Goal: Transaction & Acquisition: Purchase product/service

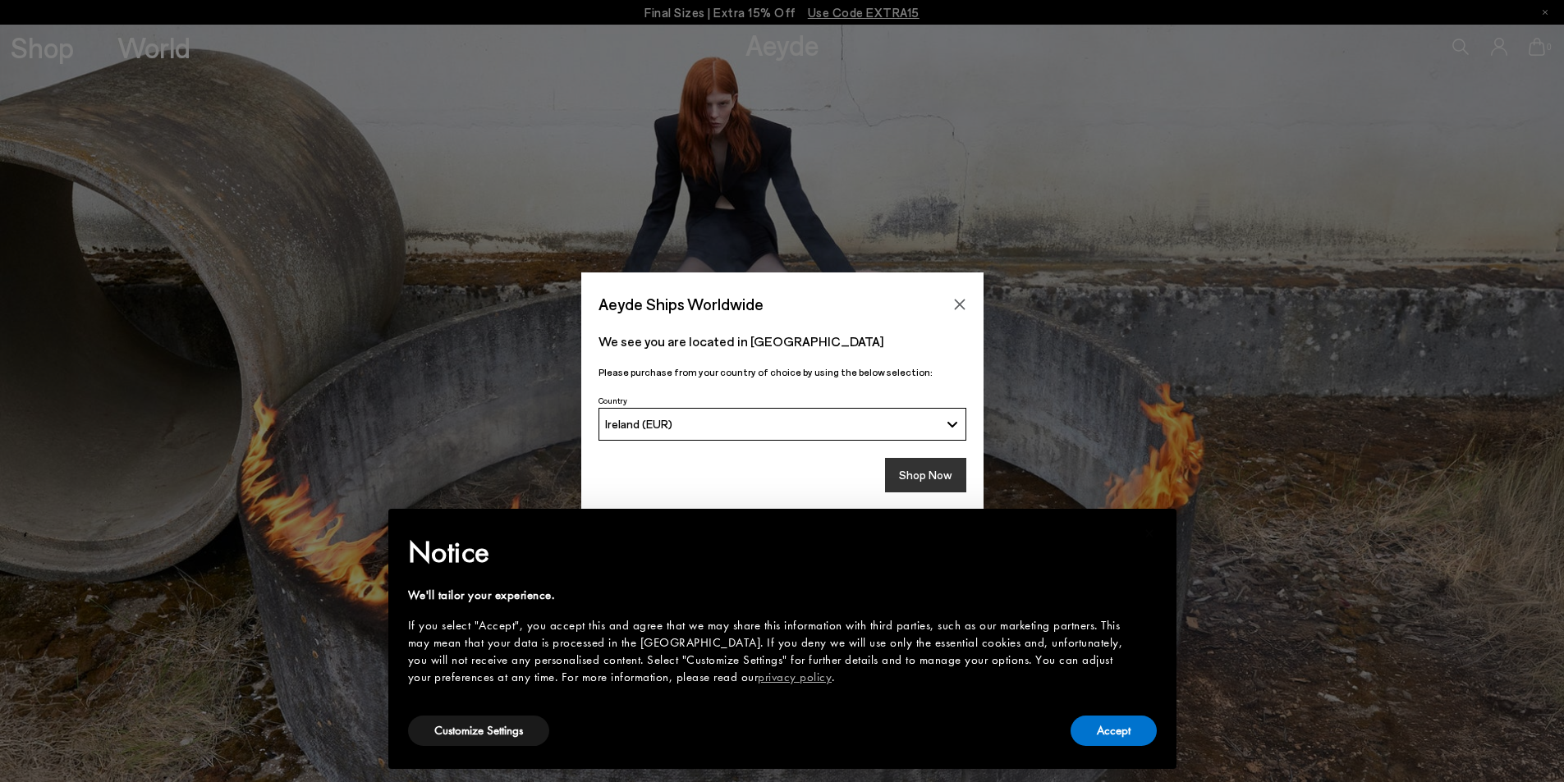
click at [927, 477] on button "Shop Now" at bounding box center [925, 475] width 81 height 34
click at [1110, 732] on button "Accept" at bounding box center [1113, 731] width 86 height 30
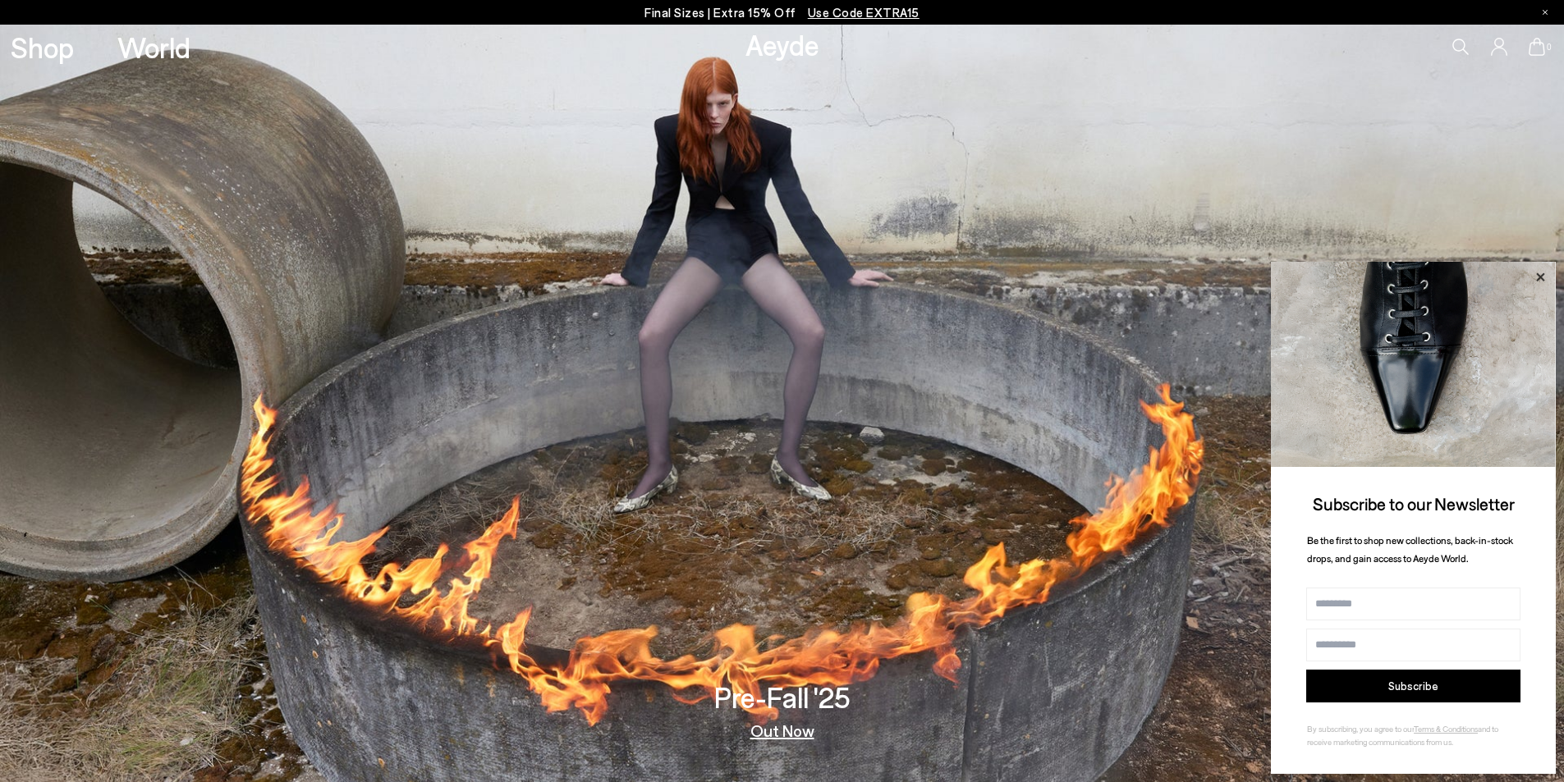
click at [1536, 268] on icon at bounding box center [1539, 277] width 21 height 21
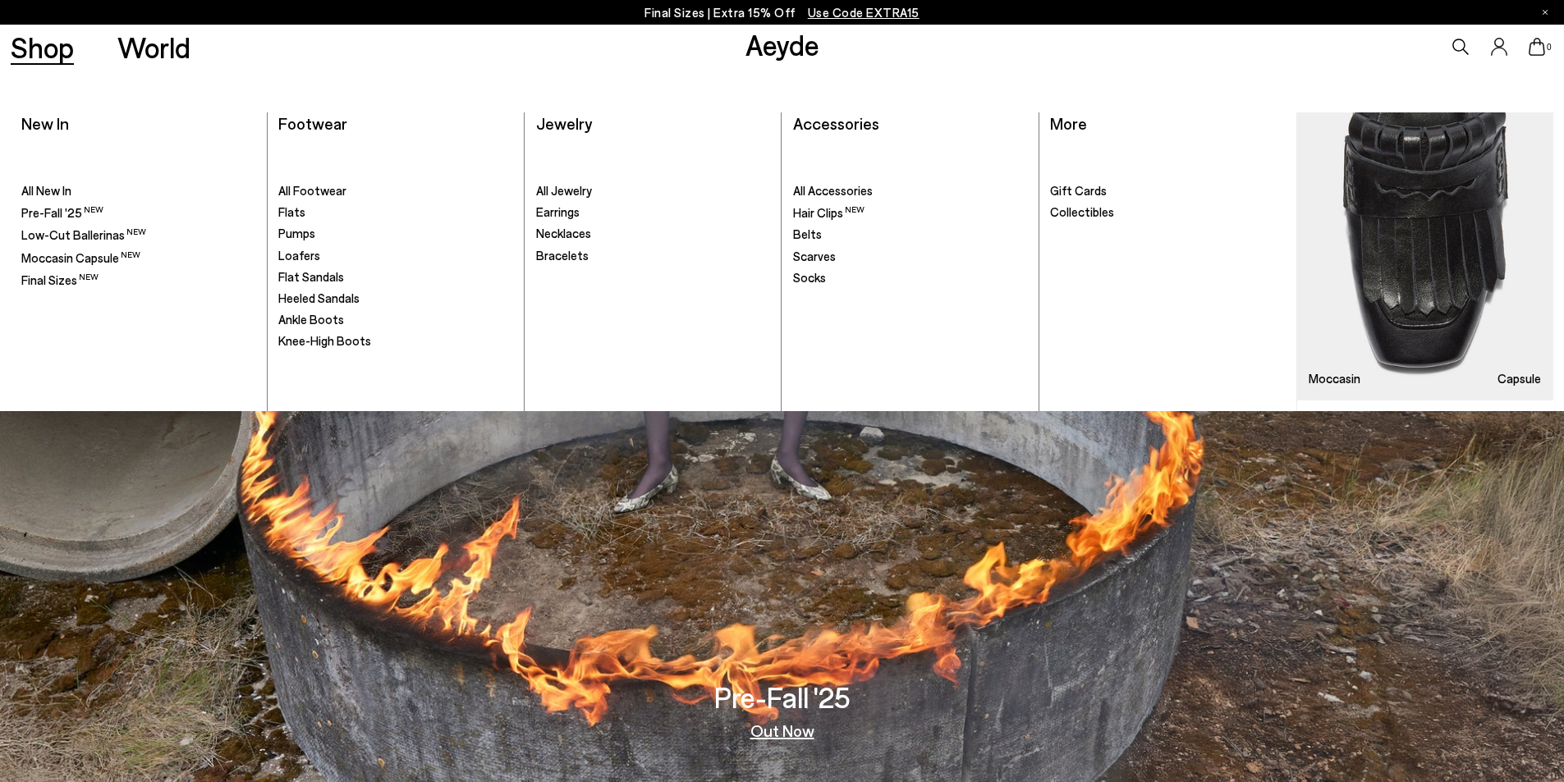
click at [39, 61] on link "Shop" at bounding box center [42, 47] width 63 height 29
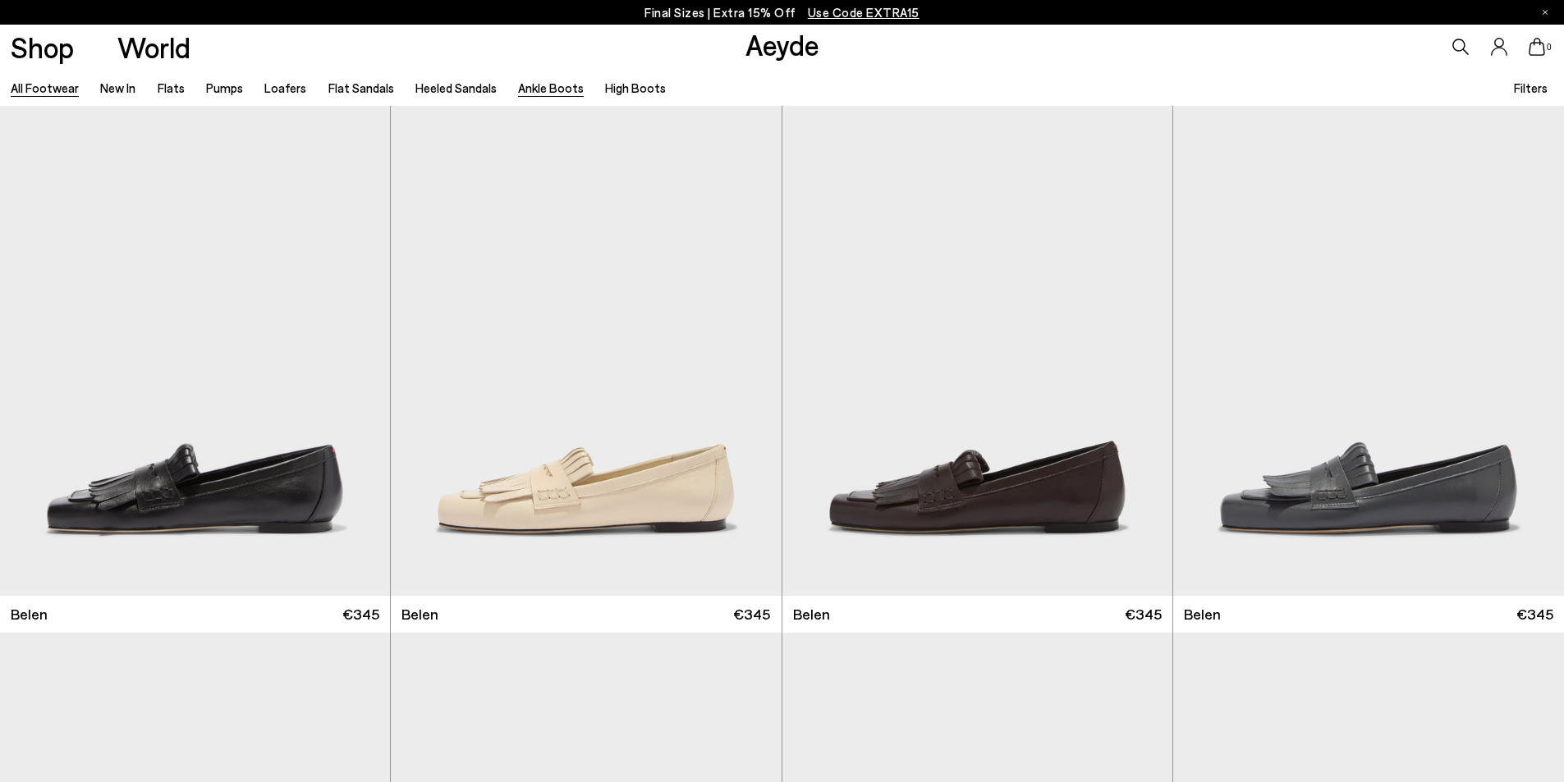
click at [551, 88] on link "Ankle Boots" at bounding box center [551, 87] width 66 height 15
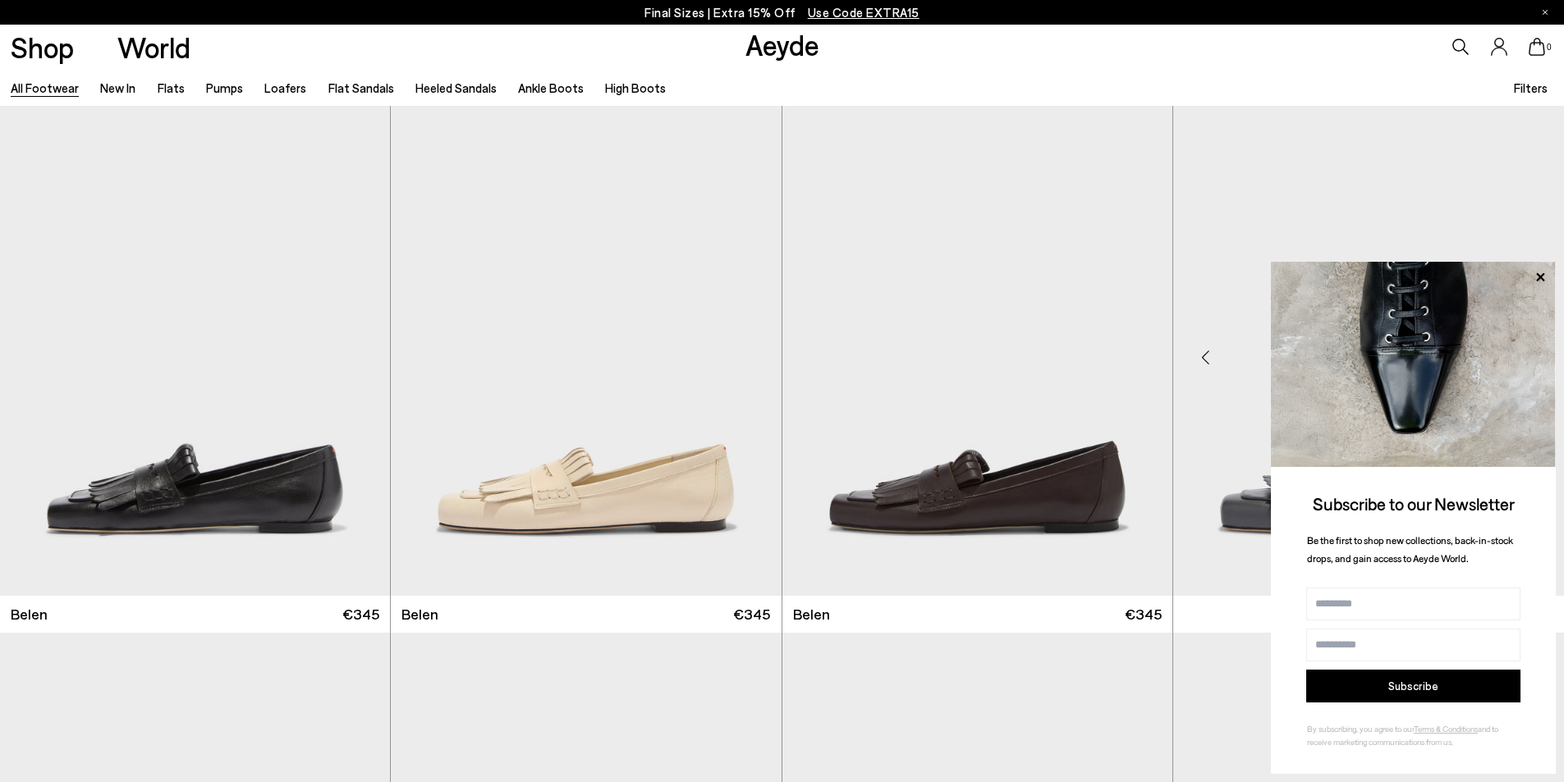
drag, startPoint x: 589, startPoint y: 105, endPoint x: 1546, endPoint y: 272, distance: 970.8
click at [1546, 276] on icon at bounding box center [1539, 277] width 21 height 21
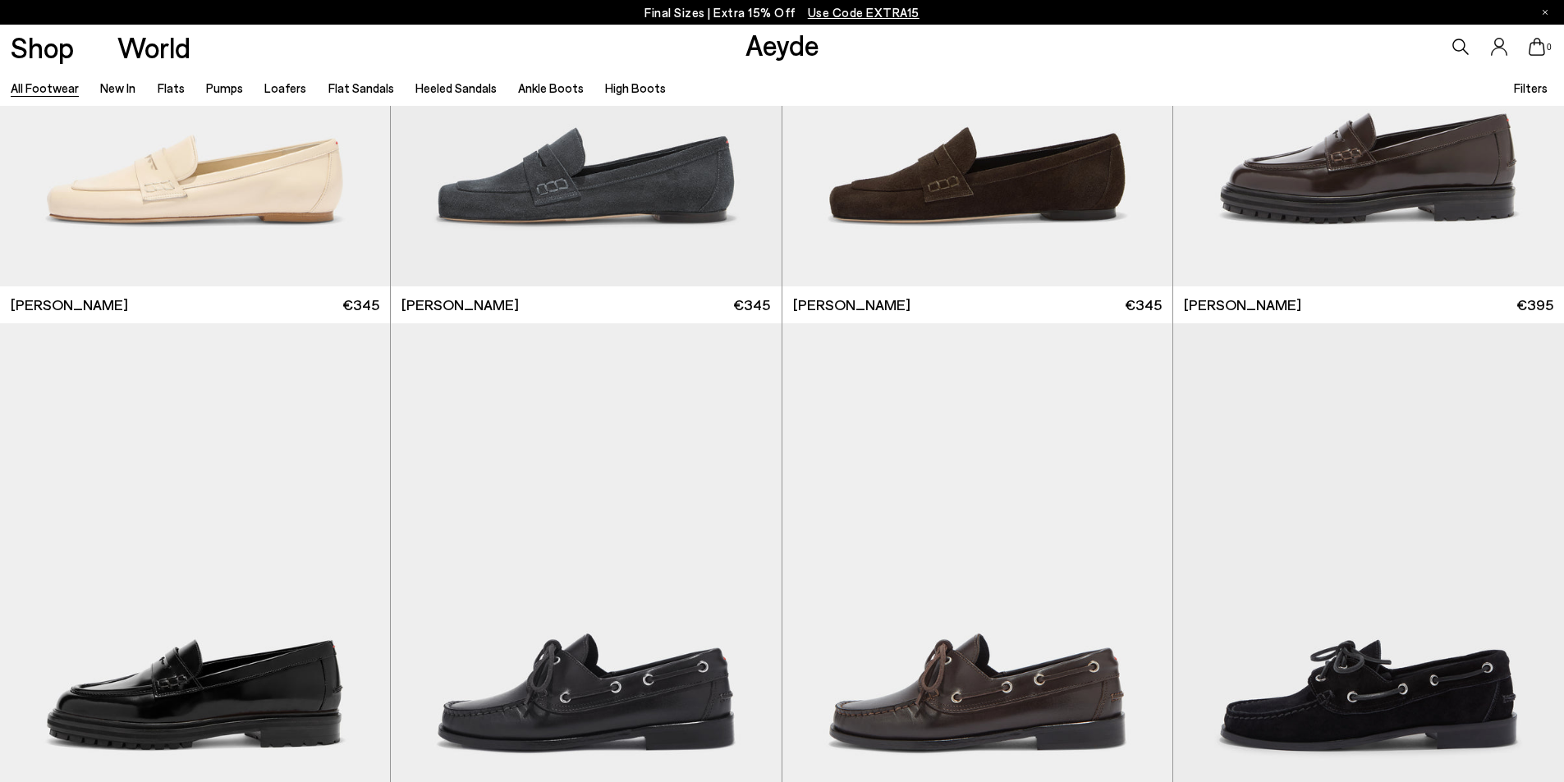
scroll to position [1403, 0]
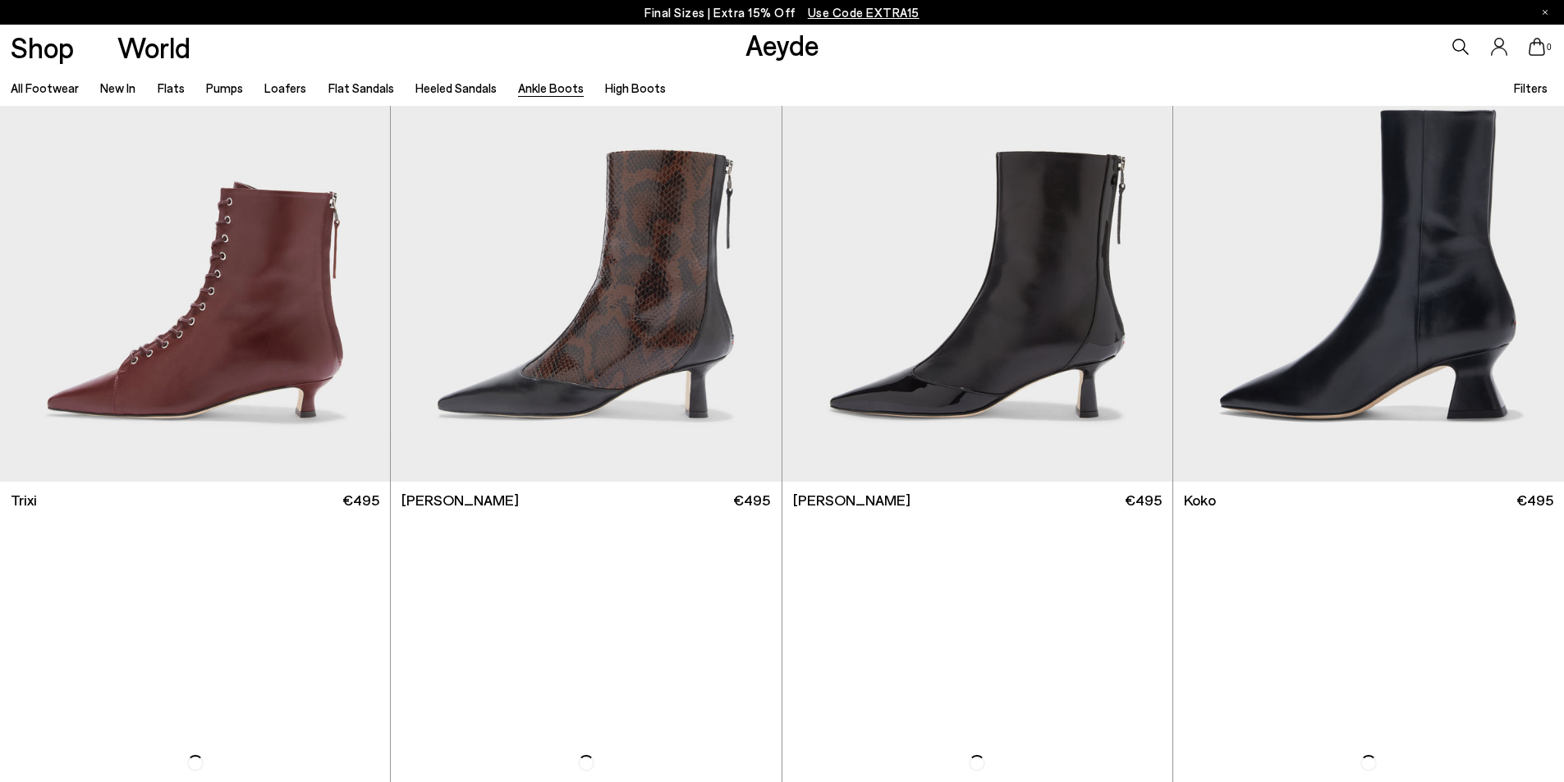
scroll to position [684, 0]
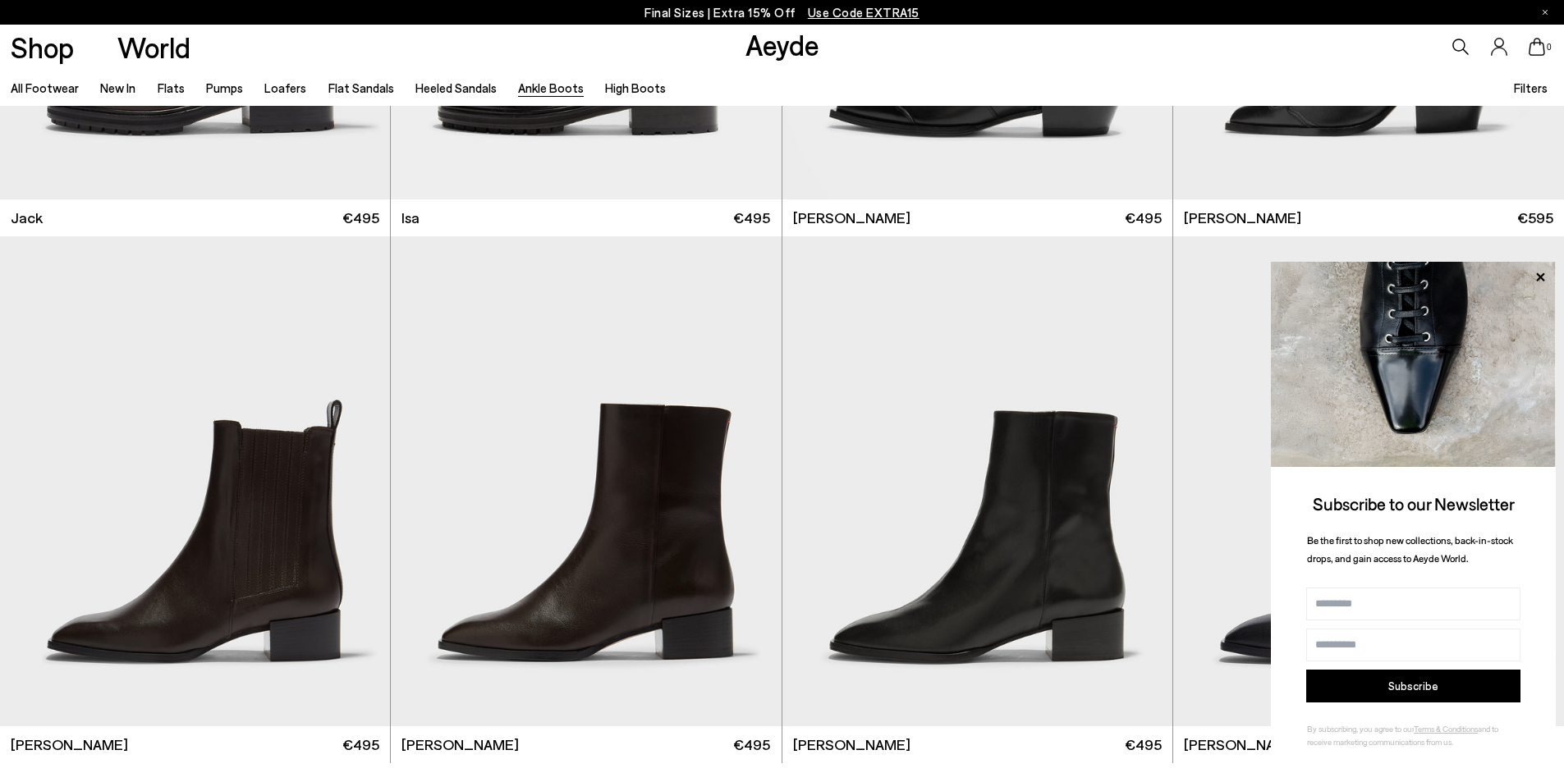
scroll to position [4092, 0]
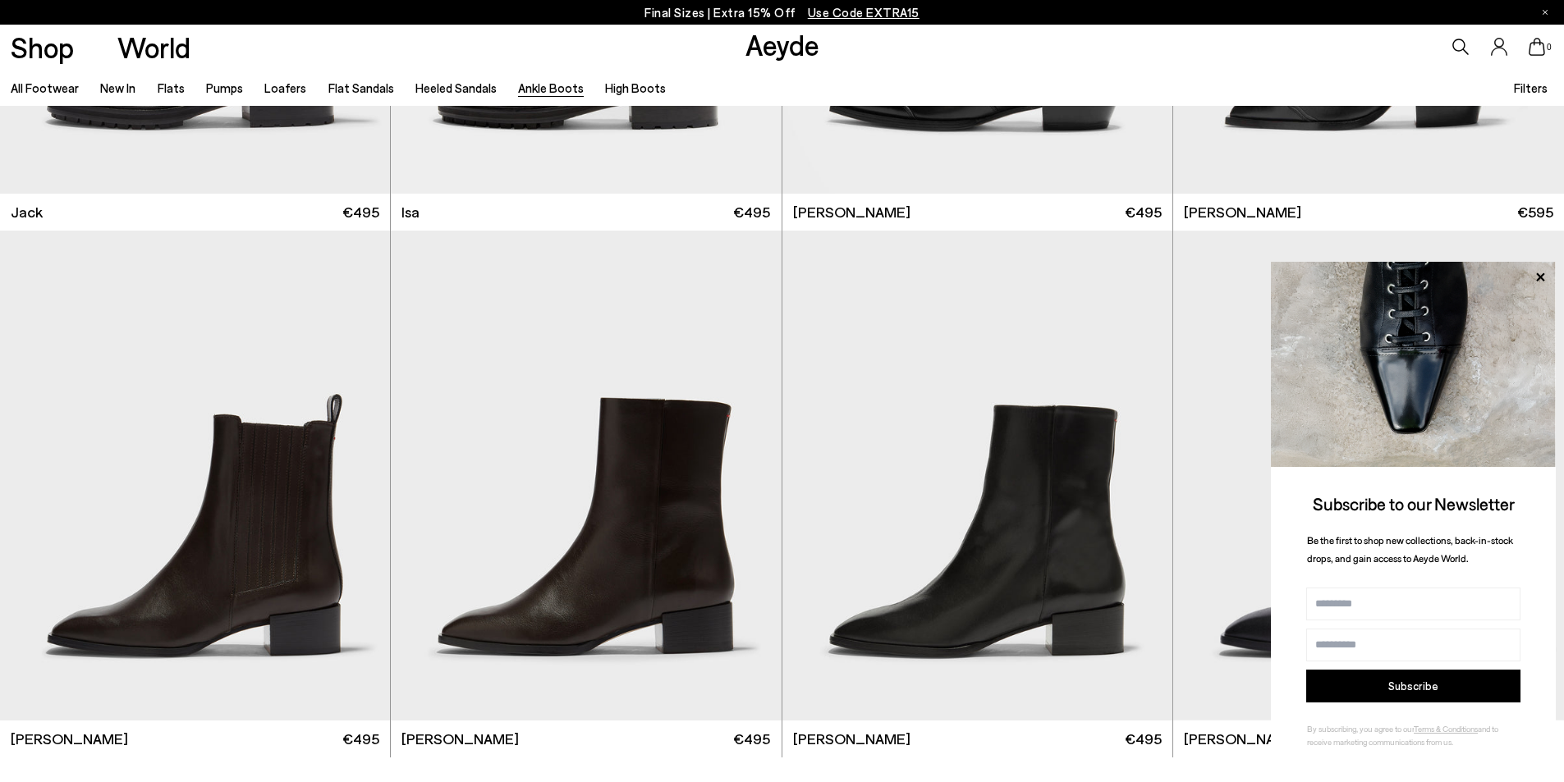
click at [1536, 263] on img at bounding box center [1413, 364] width 285 height 205
click at [1541, 268] on icon at bounding box center [1539, 277] width 21 height 21
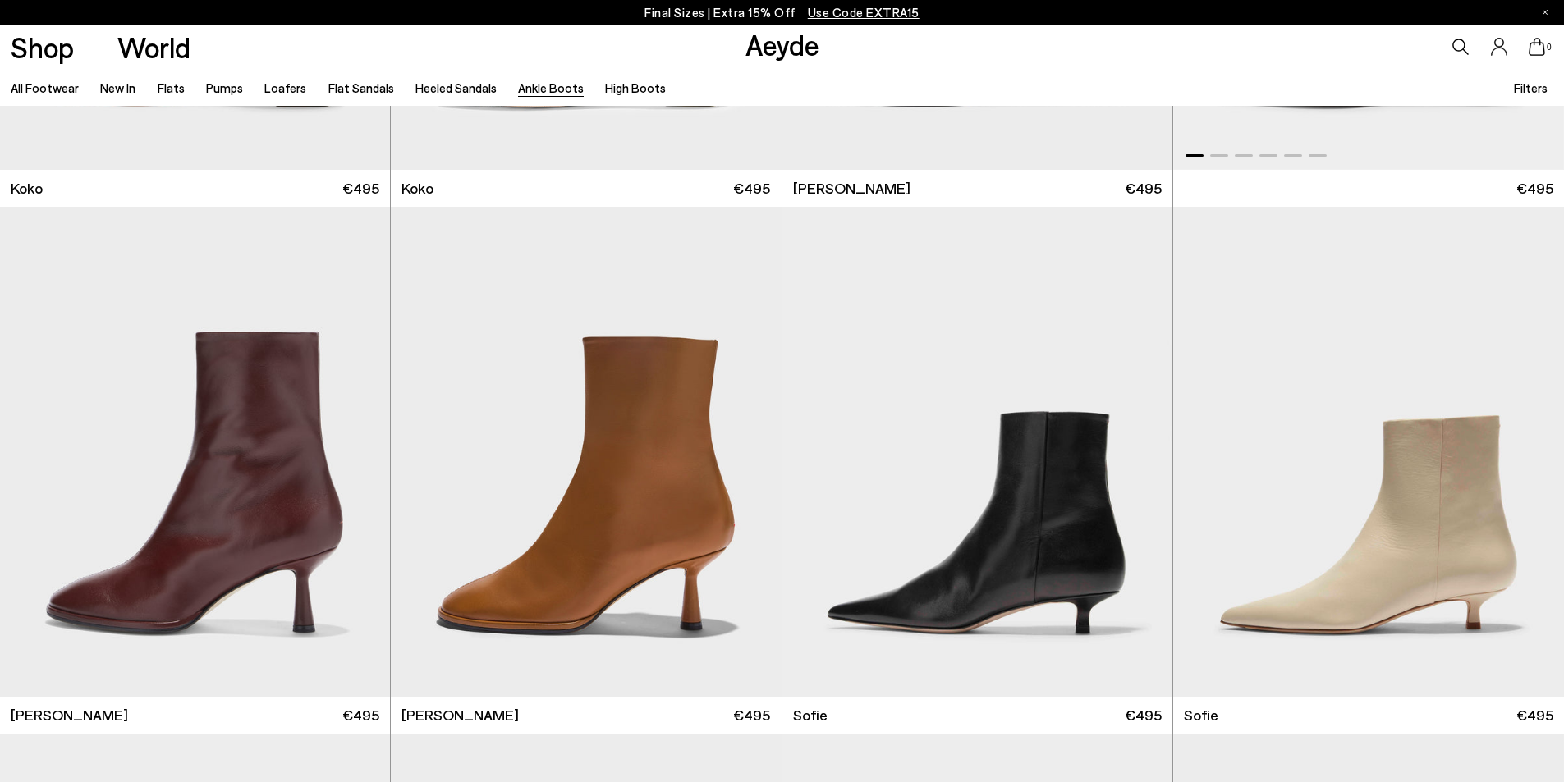
scroll to position [1373, 0]
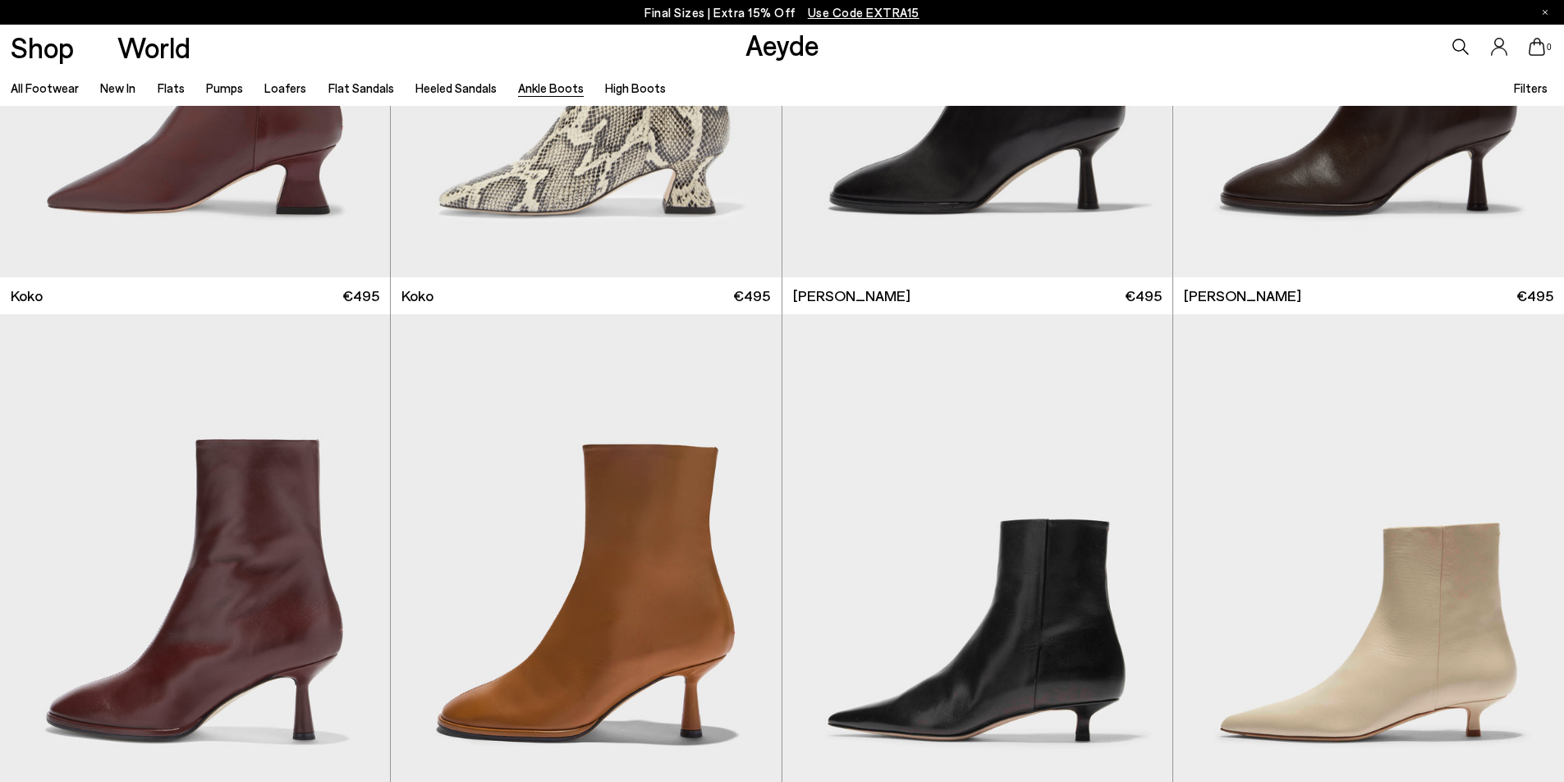
click at [621, 79] on li "High Boots" at bounding box center [635, 87] width 61 height 21
click at [618, 88] on link "High Boots" at bounding box center [635, 87] width 61 height 15
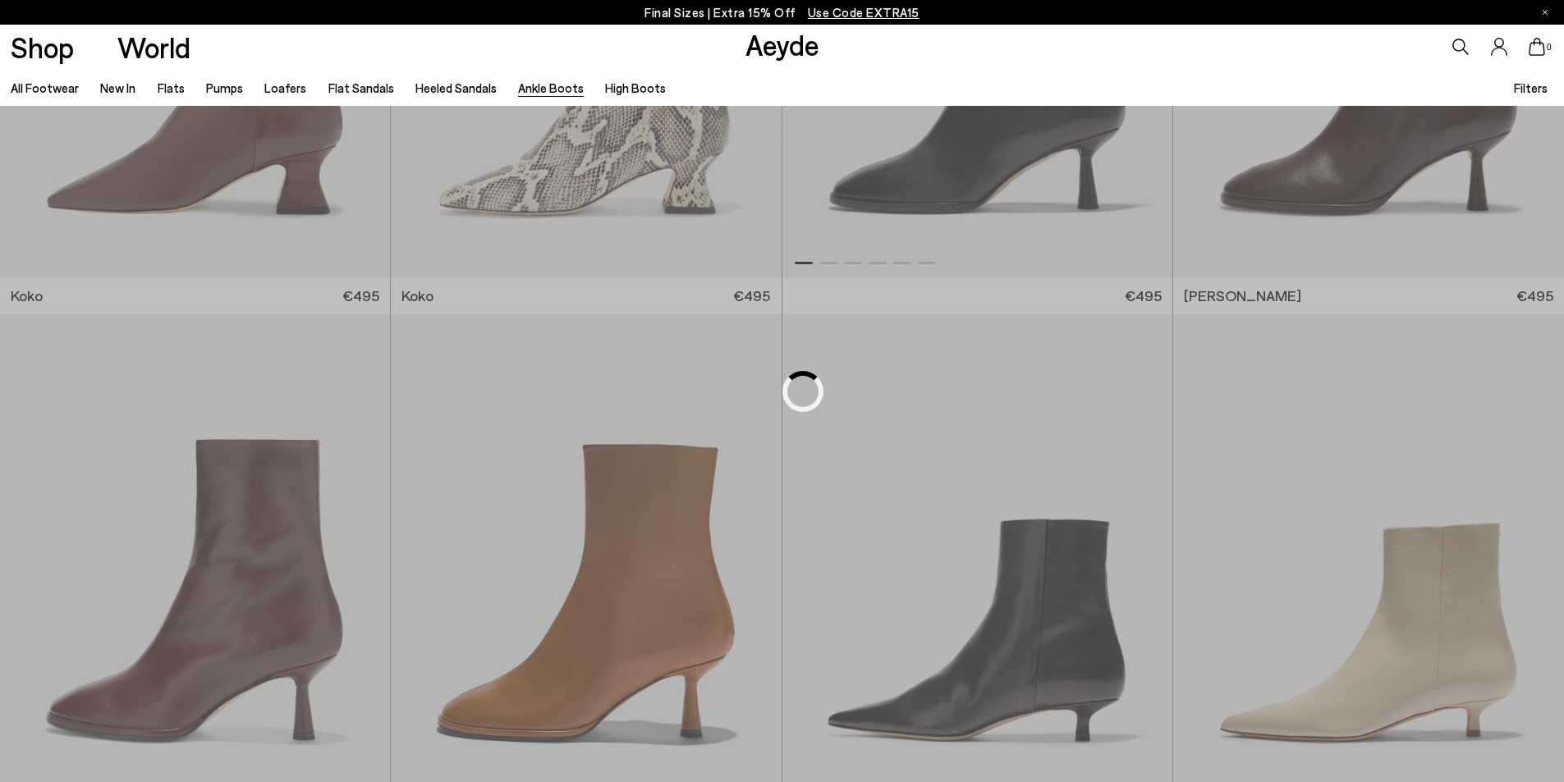
scroll to position [1049, 0]
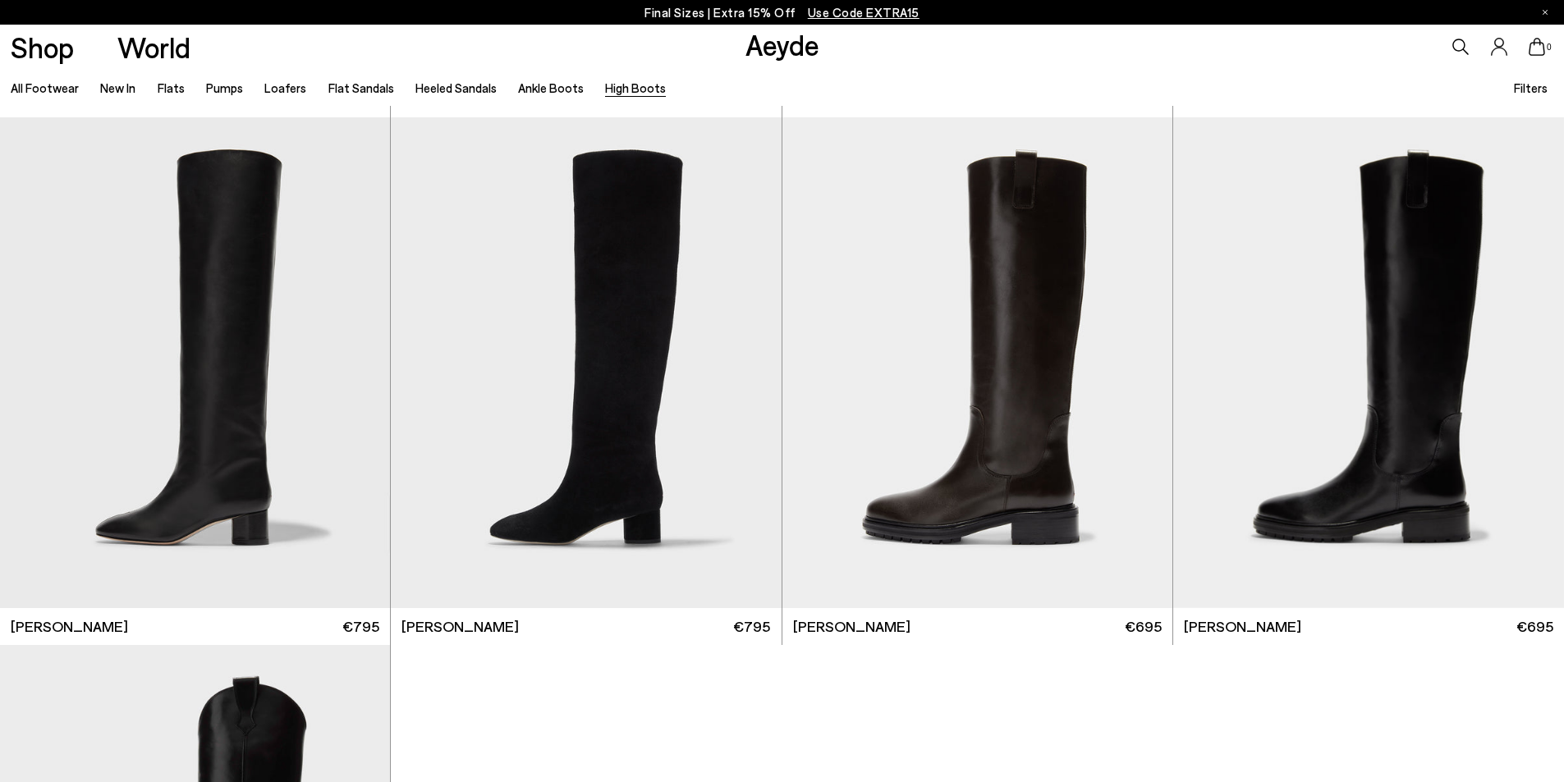
scroll to position [506, 0]
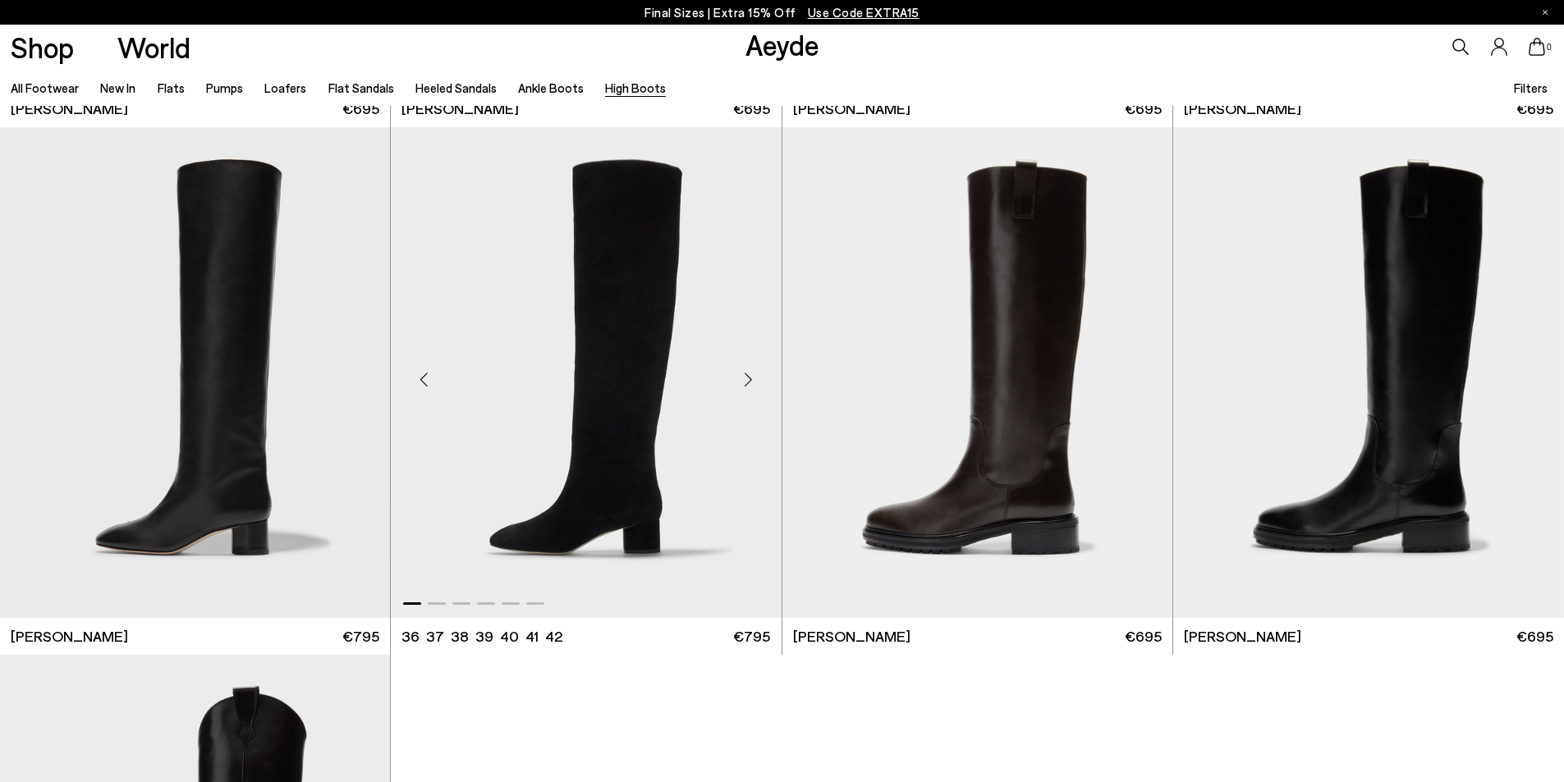
click at [749, 375] on div "Next slide" at bounding box center [748, 379] width 49 height 49
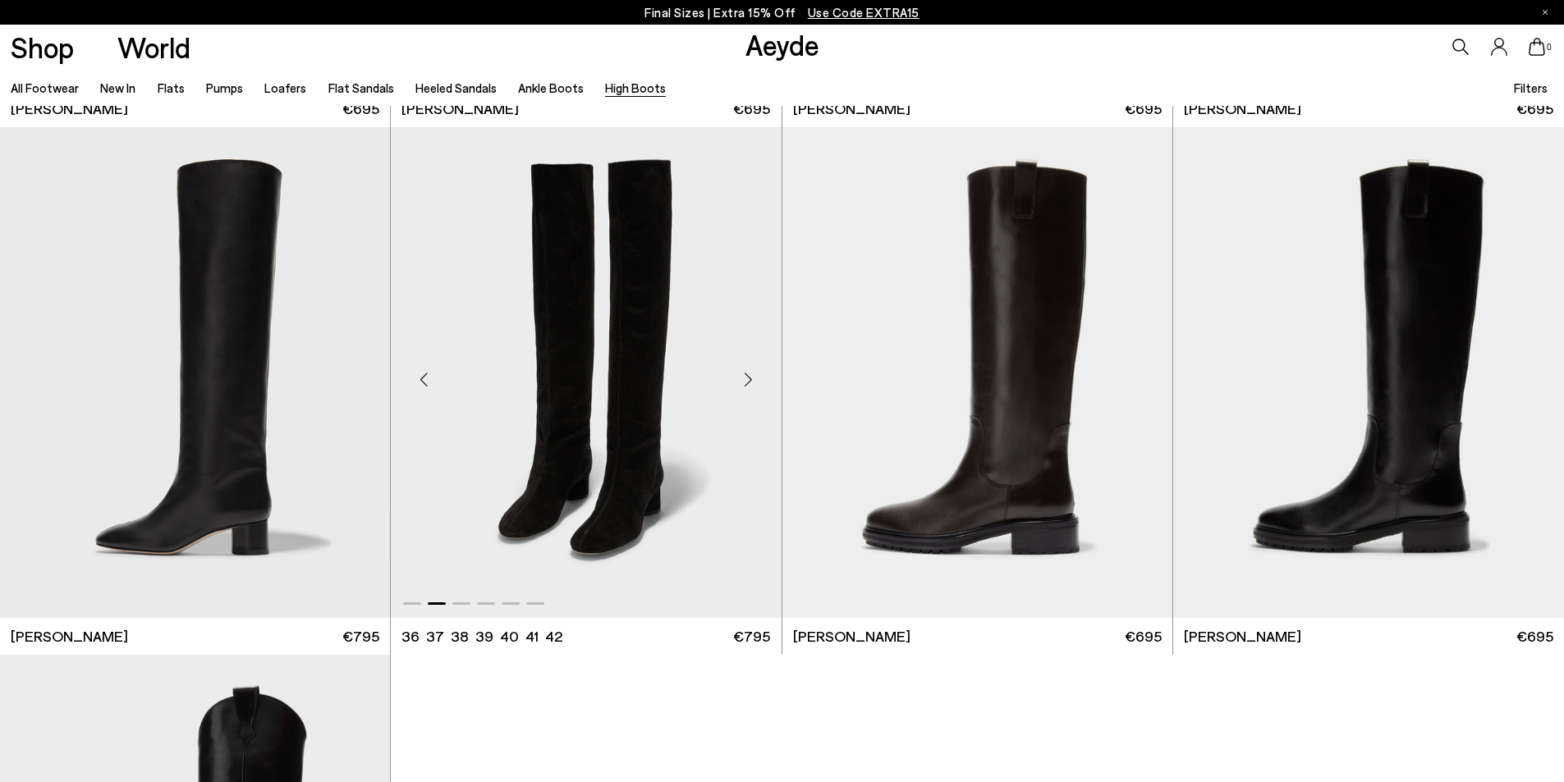
click at [749, 375] on div "Next slide" at bounding box center [748, 379] width 49 height 49
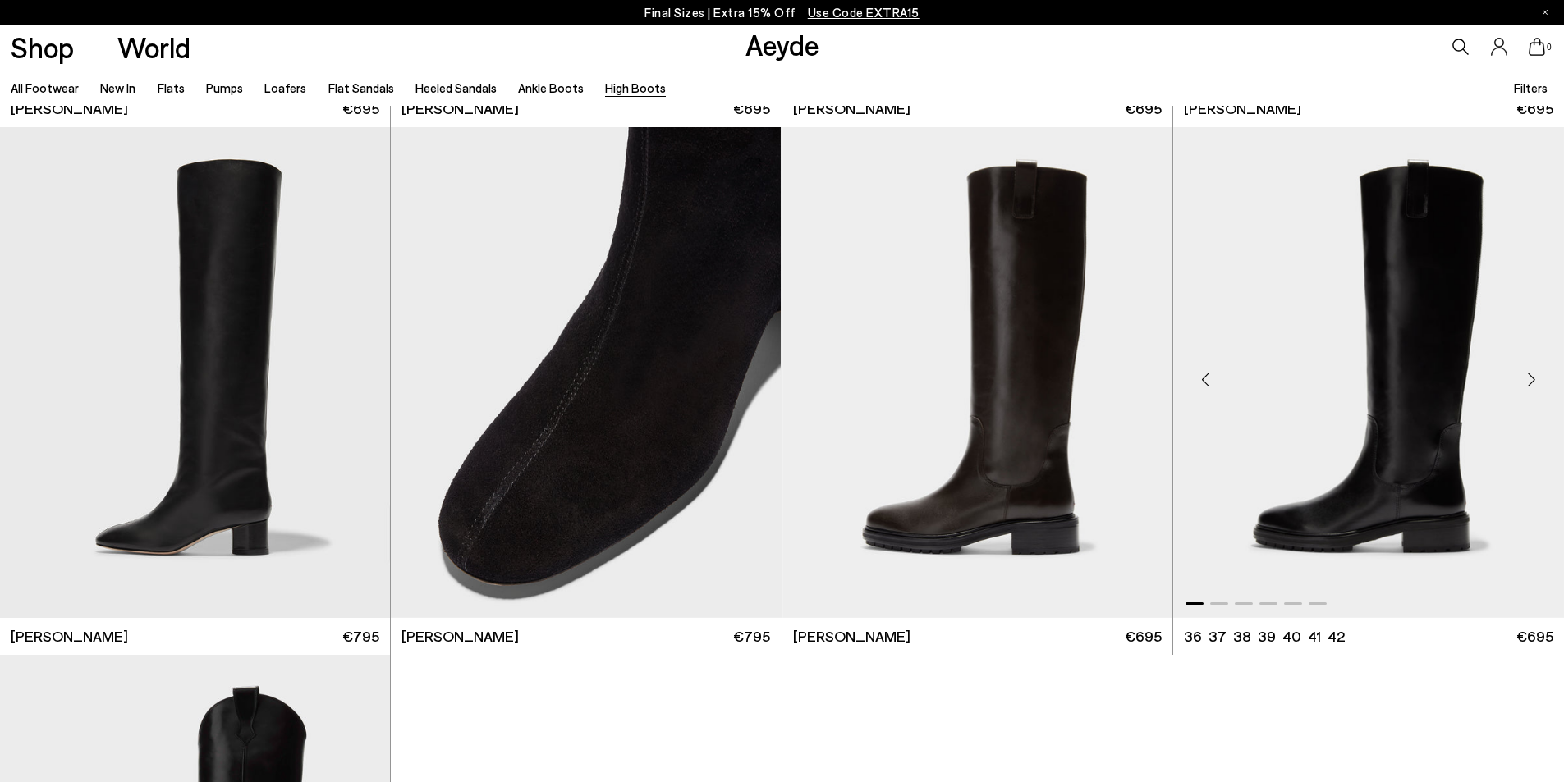
click at [1530, 376] on div "Next slide" at bounding box center [1530, 379] width 49 height 49
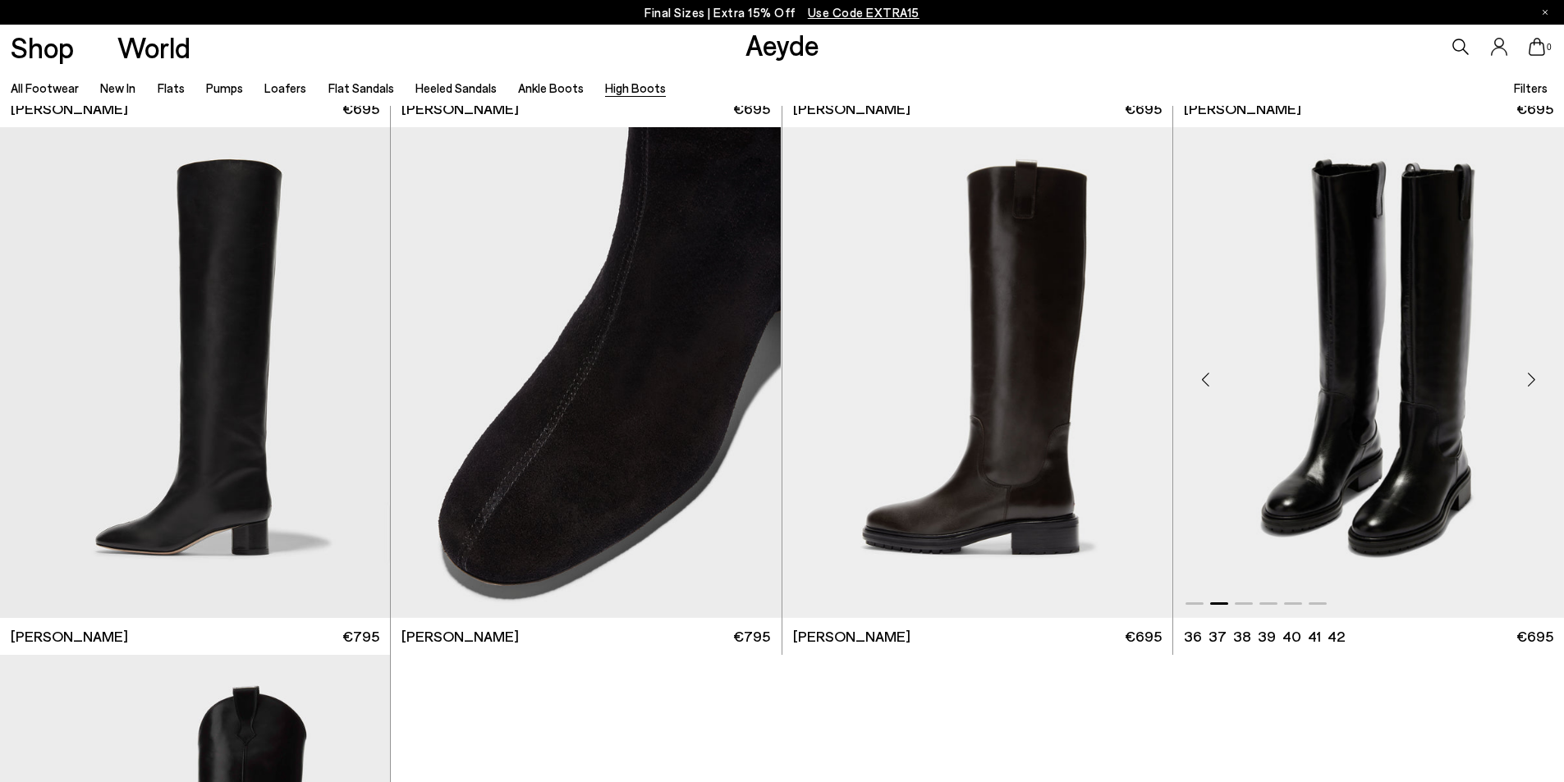
click at [1530, 376] on div "Next slide" at bounding box center [1530, 379] width 49 height 49
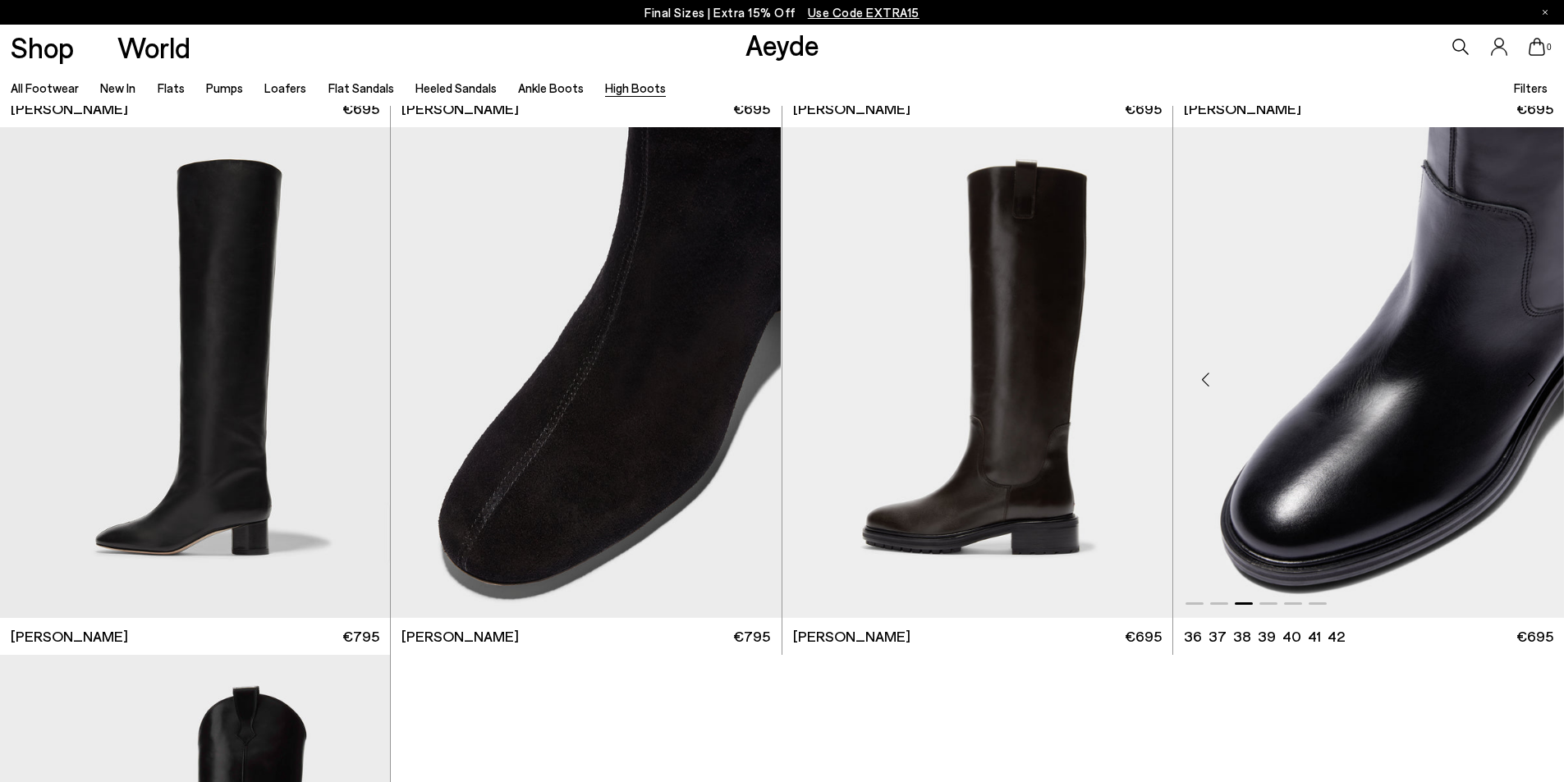
click at [1530, 376] on div "Next slide" at bounding box center [1530, 379] width 49 height 49
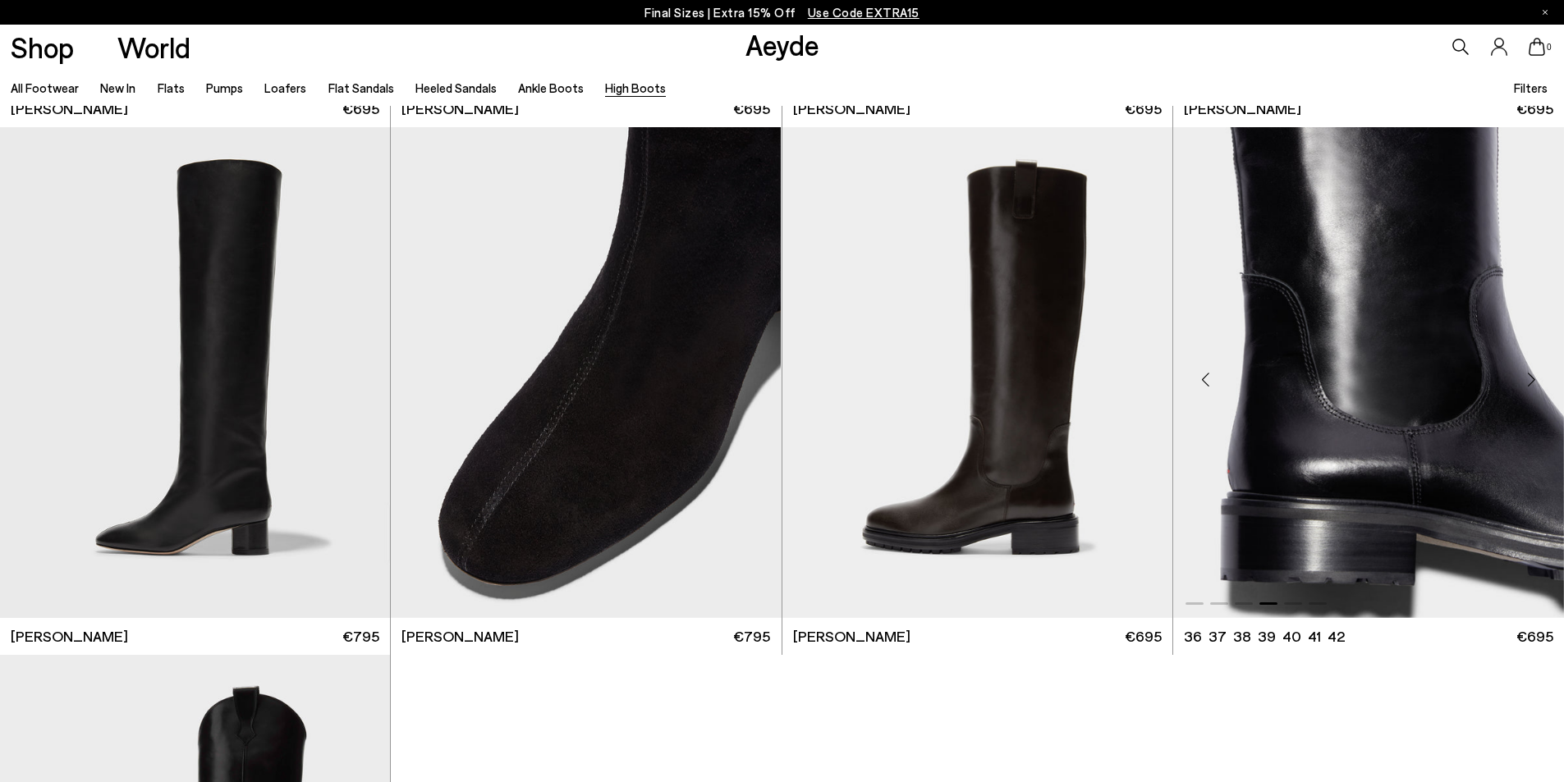
click at [1530, 376] on div "Next slide" at bounding box center [1530, 379] width 49 height 49
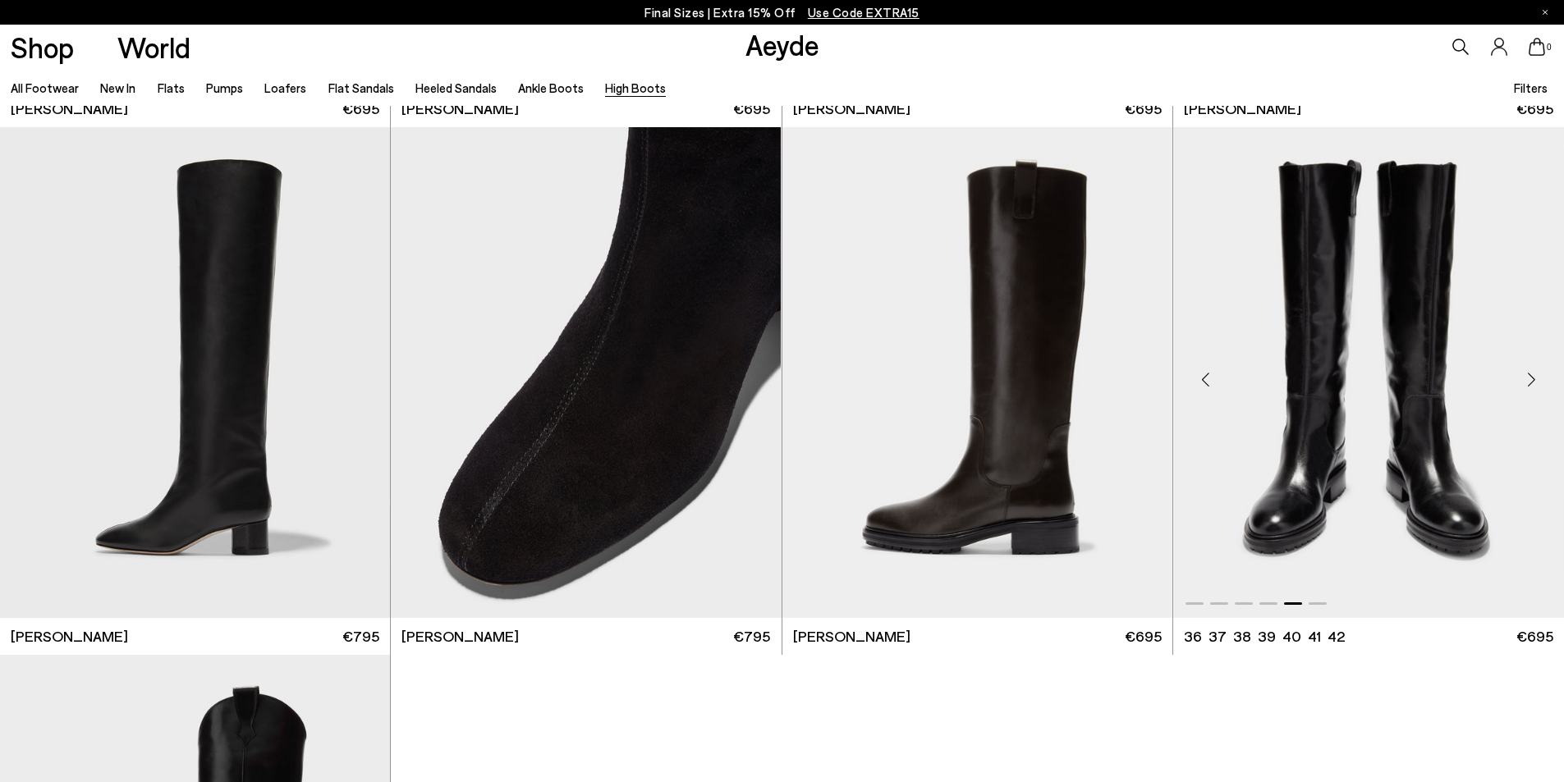
click at [1504, 361] on img "5 / 6" at bounding box center [1368, 372] width 391 height 490
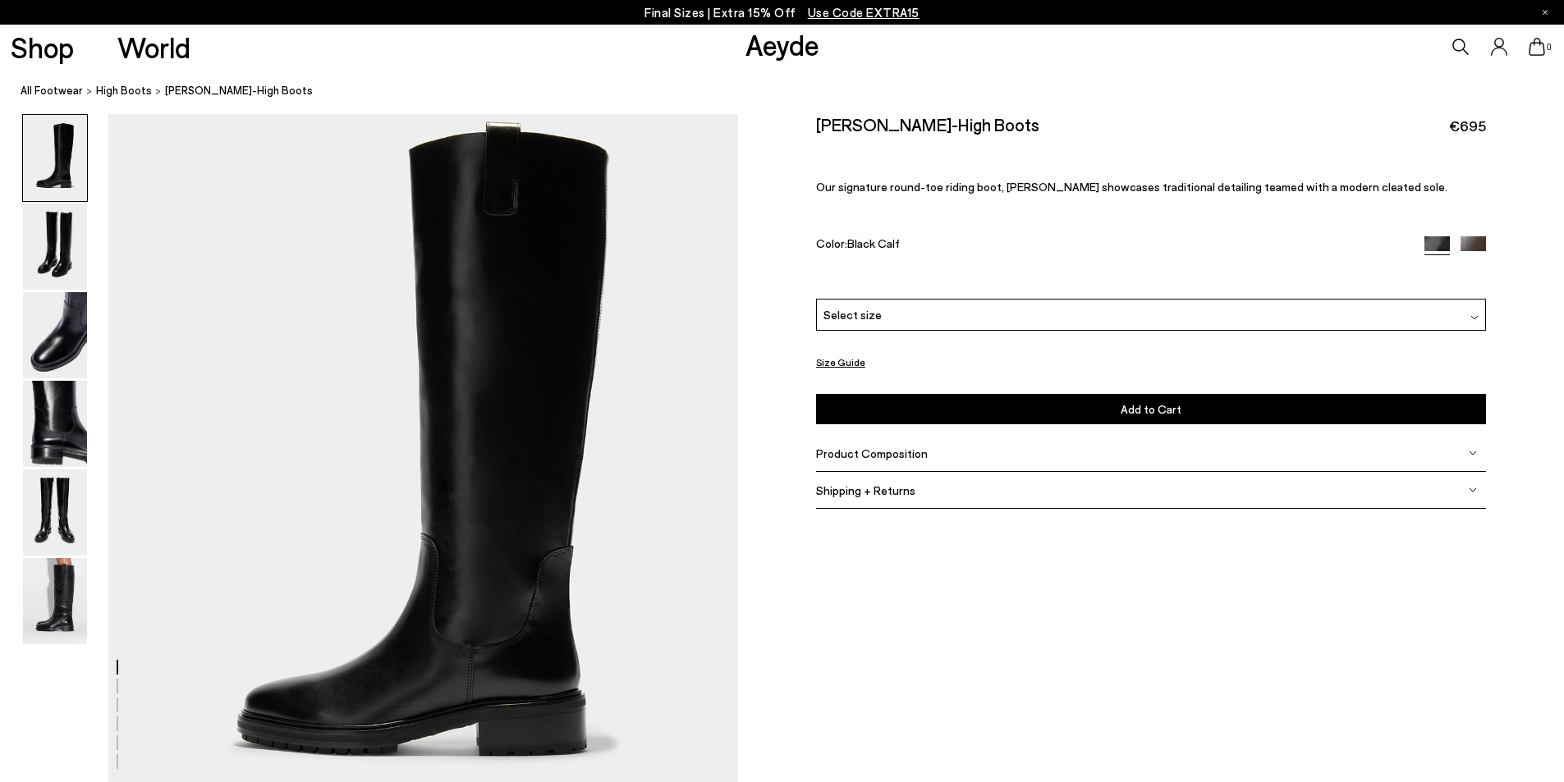
click at [1474, 457] on div "Product Composition" at bounding box center [1151, 453] width 670 height 37
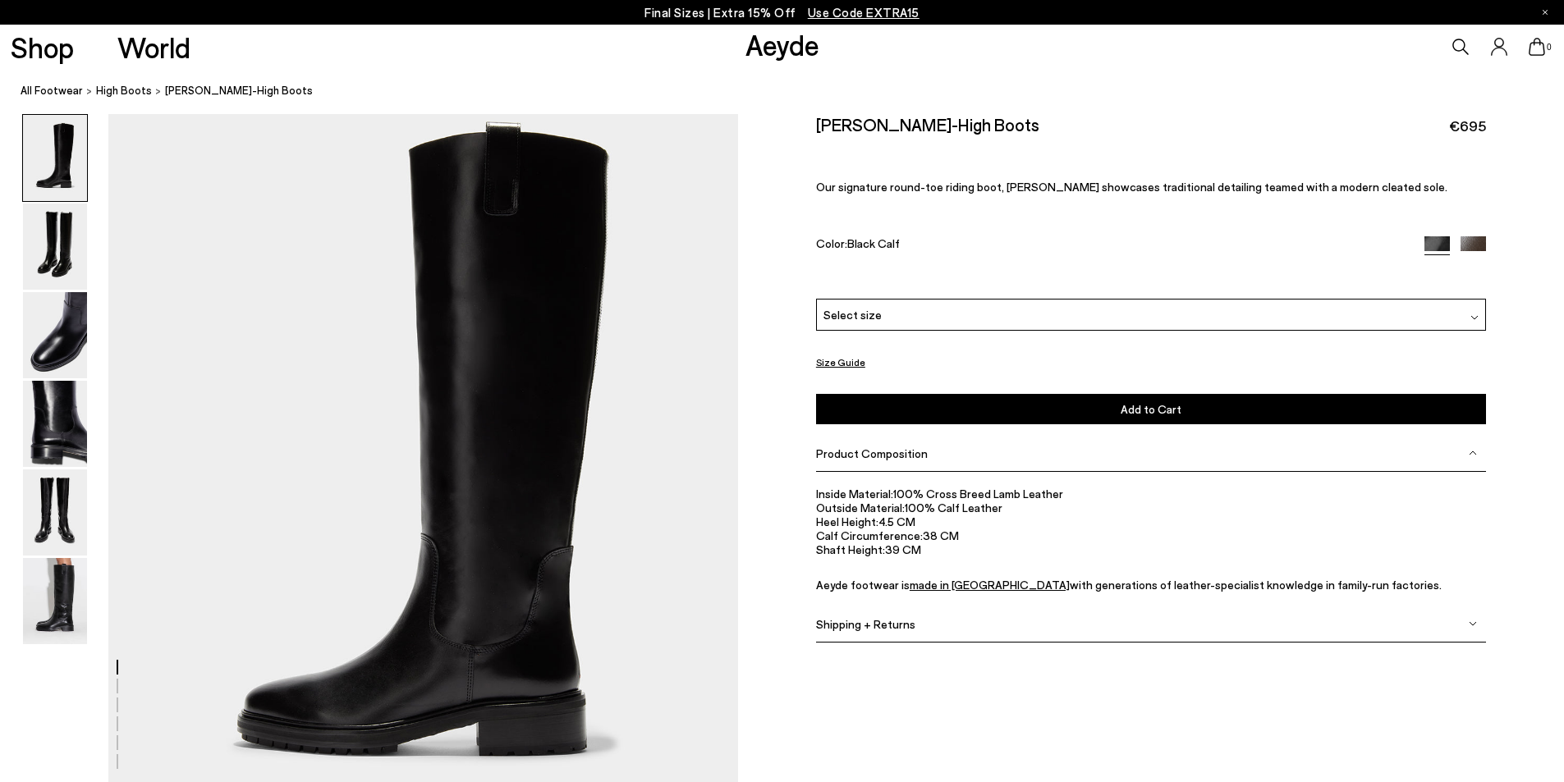
click at [34, 250] on img at bounding box center [55, 247] width 64 height 86
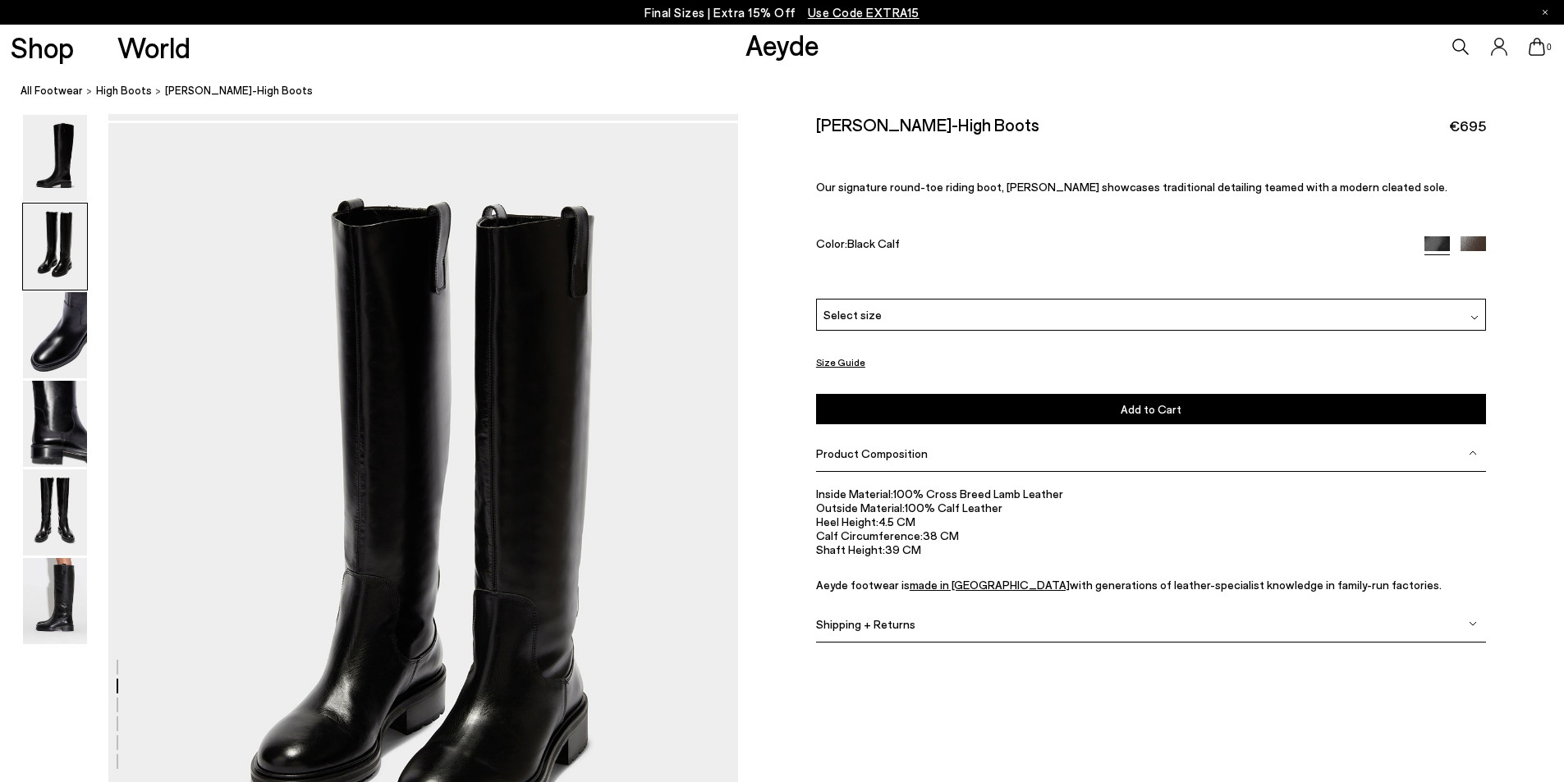
scroll to position [672, 0]
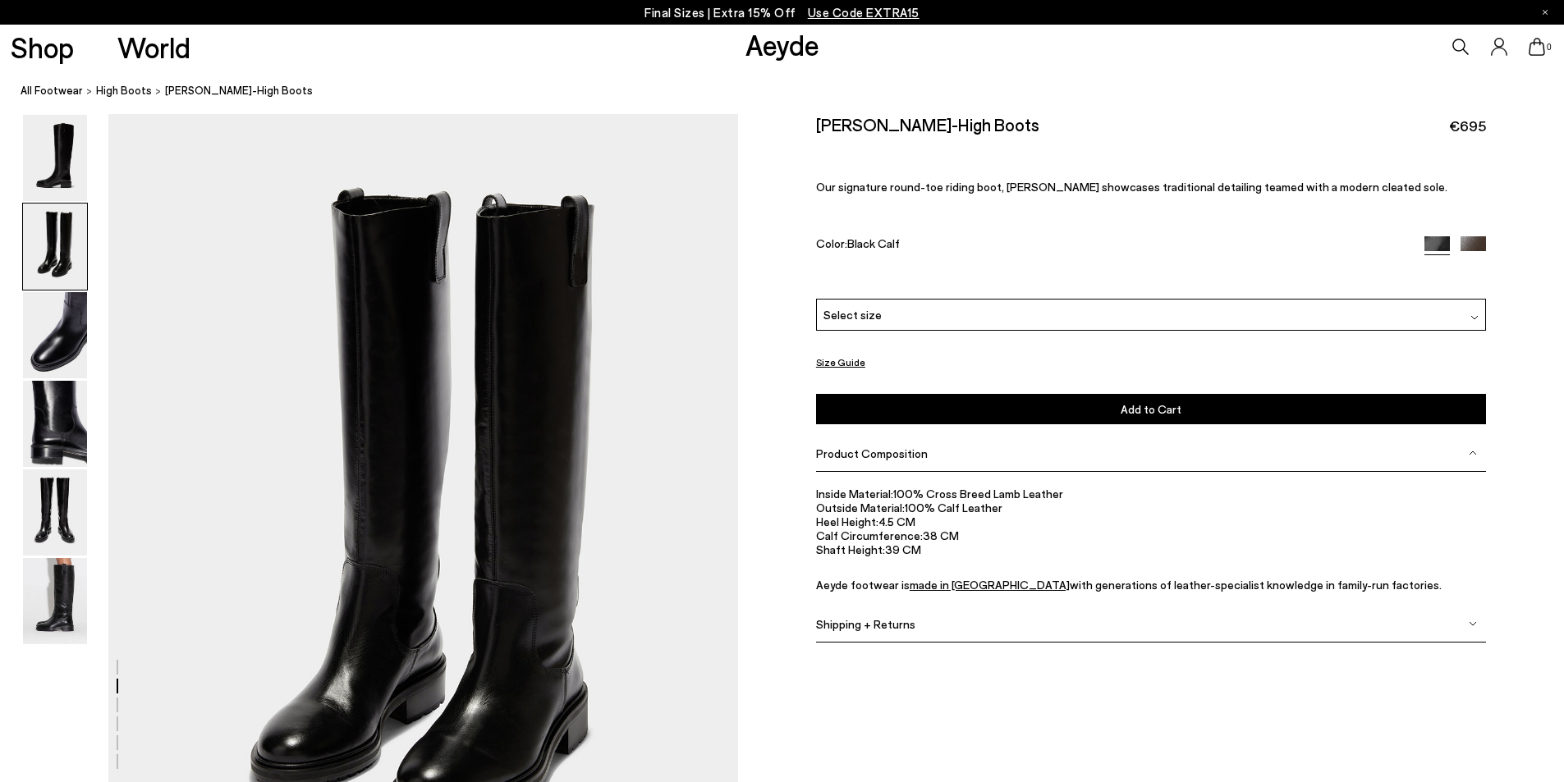
click at [85, 337] on img at bounding box center [55, 335] width 64 height 86
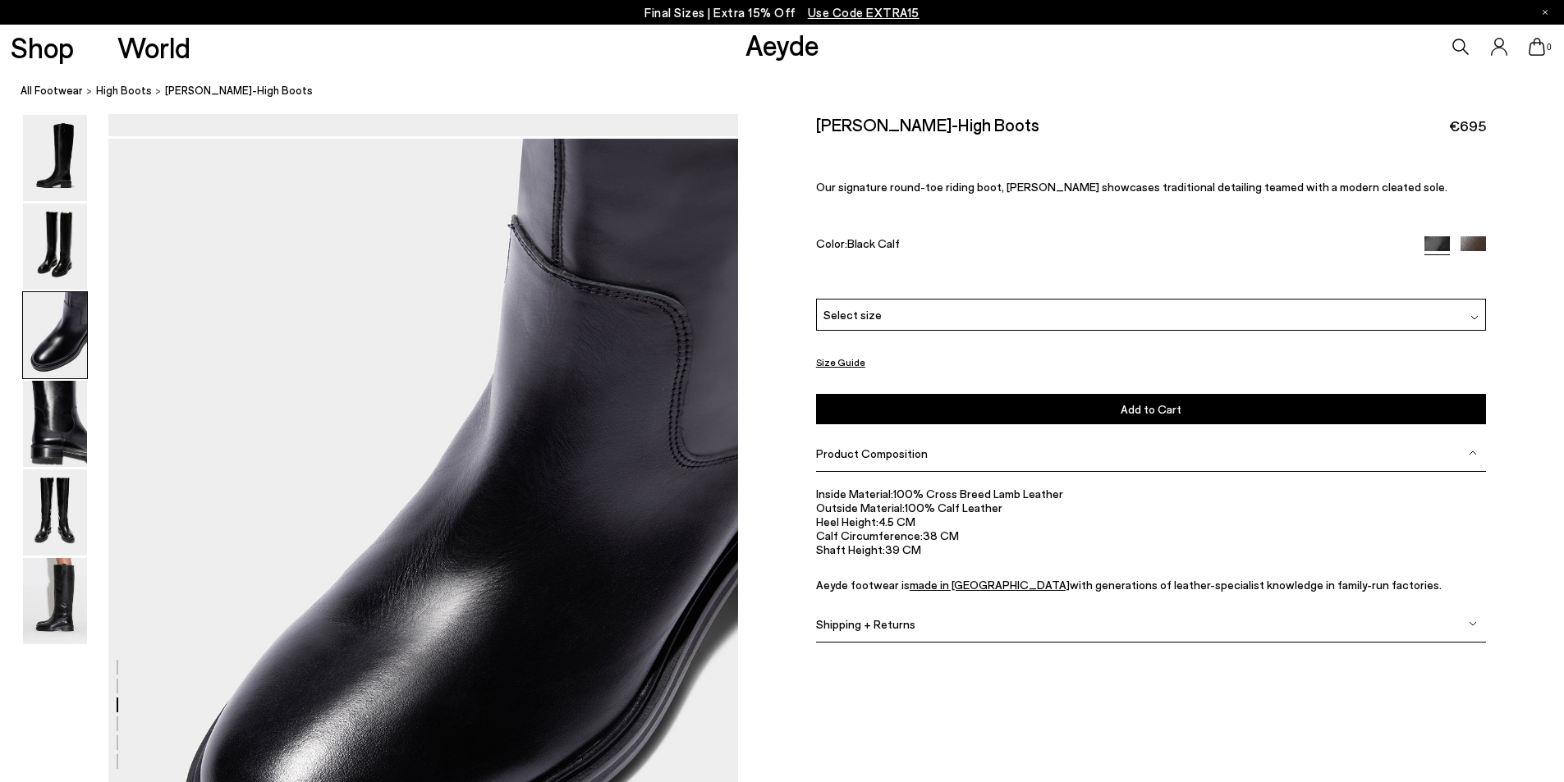
scroll to position [1514, 0]
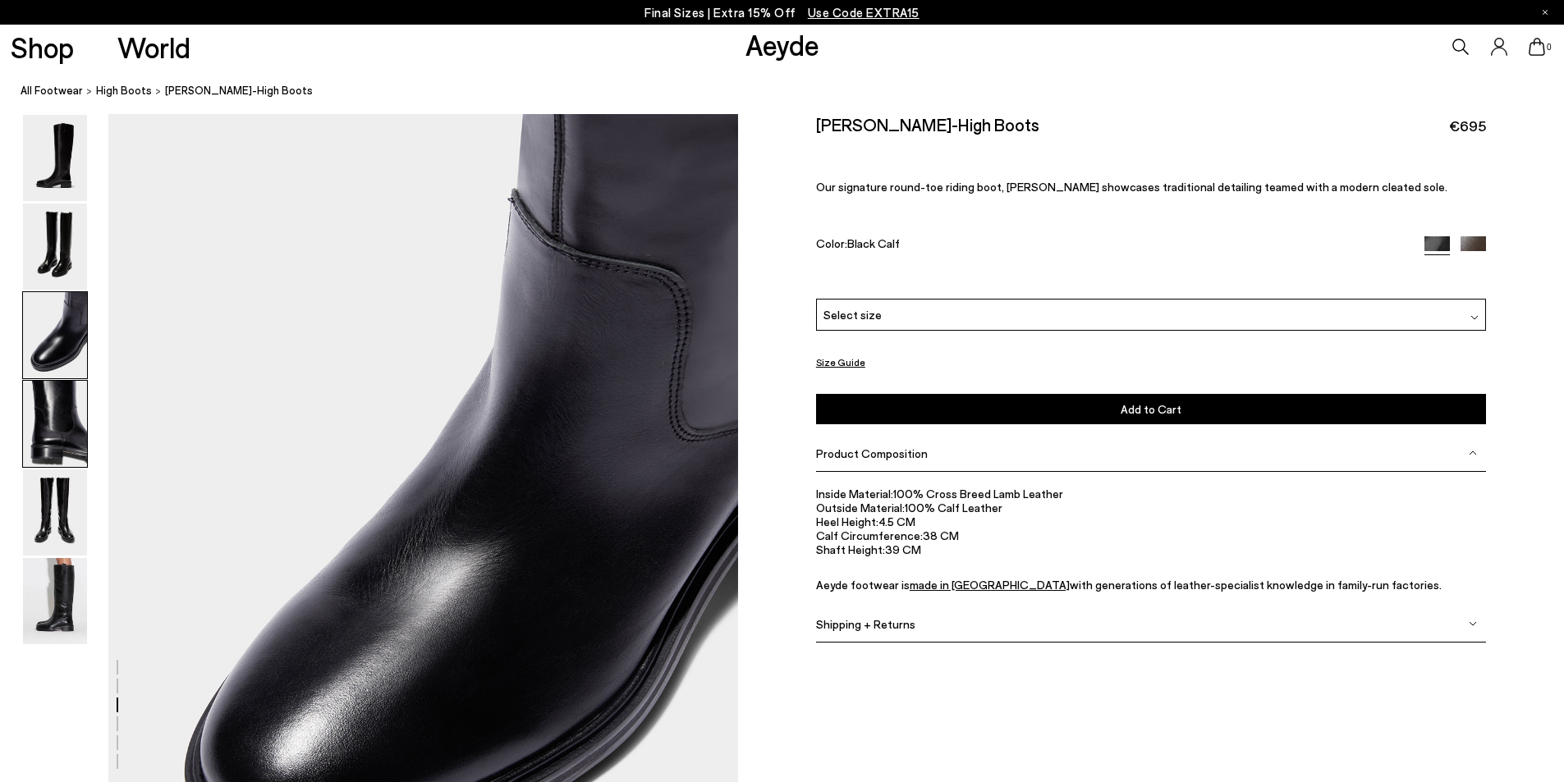
click at [87, 445] on div at bounding box center [55, 424] width 66 height 88
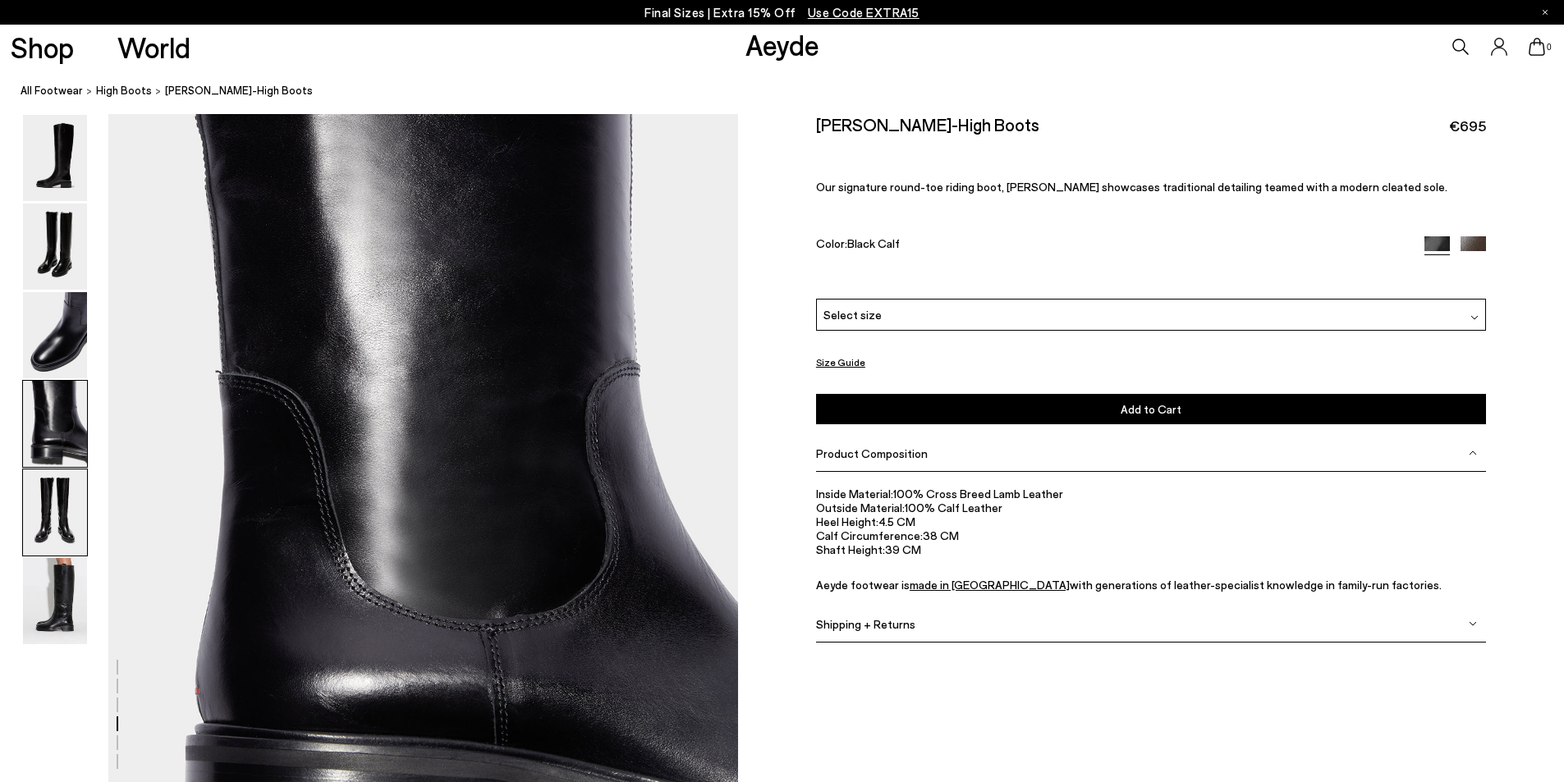
click at [76, 502] on img at bounding box center [55, 512] width 64 height 86
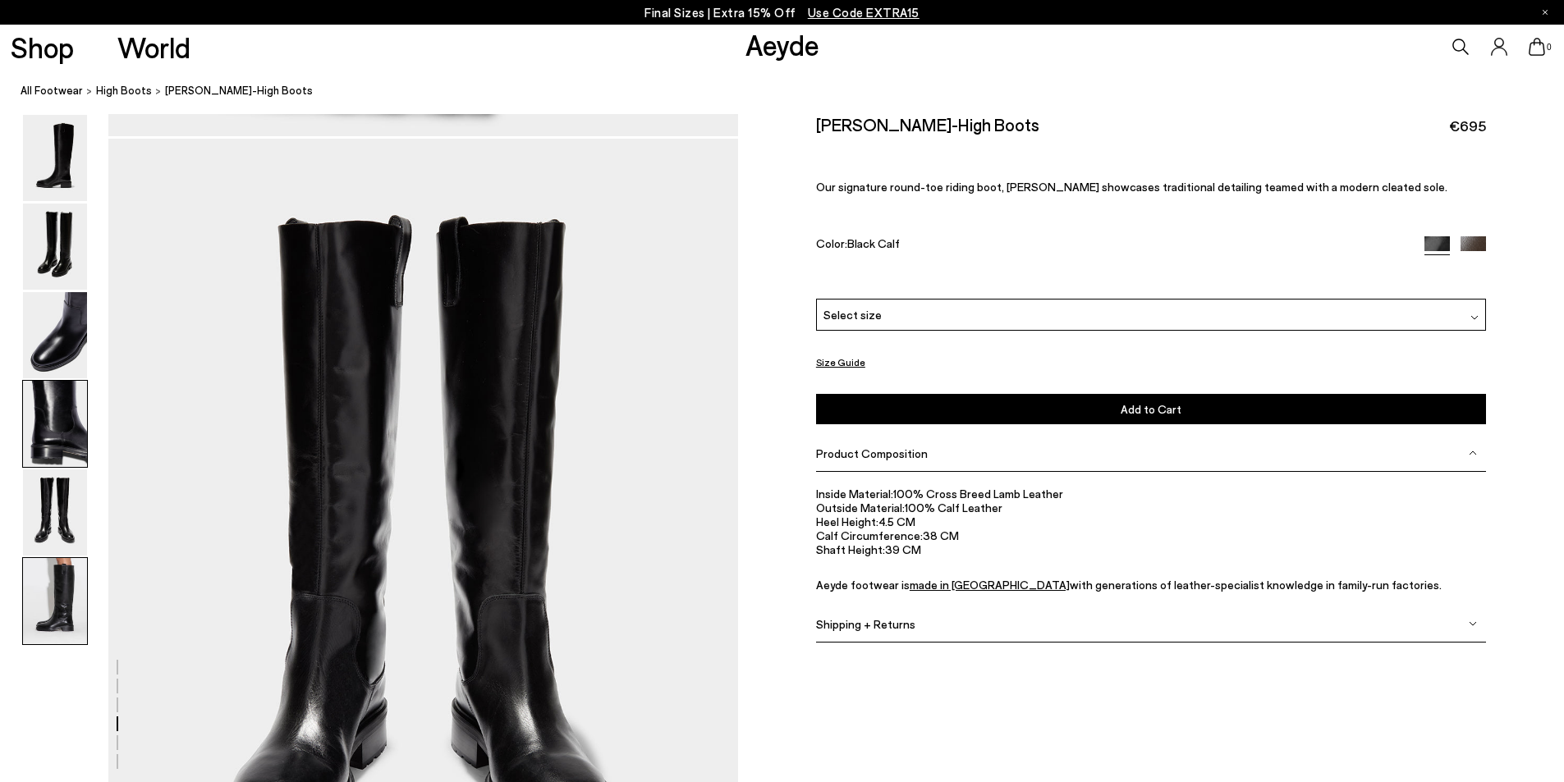
scroll to position [3196, 0]
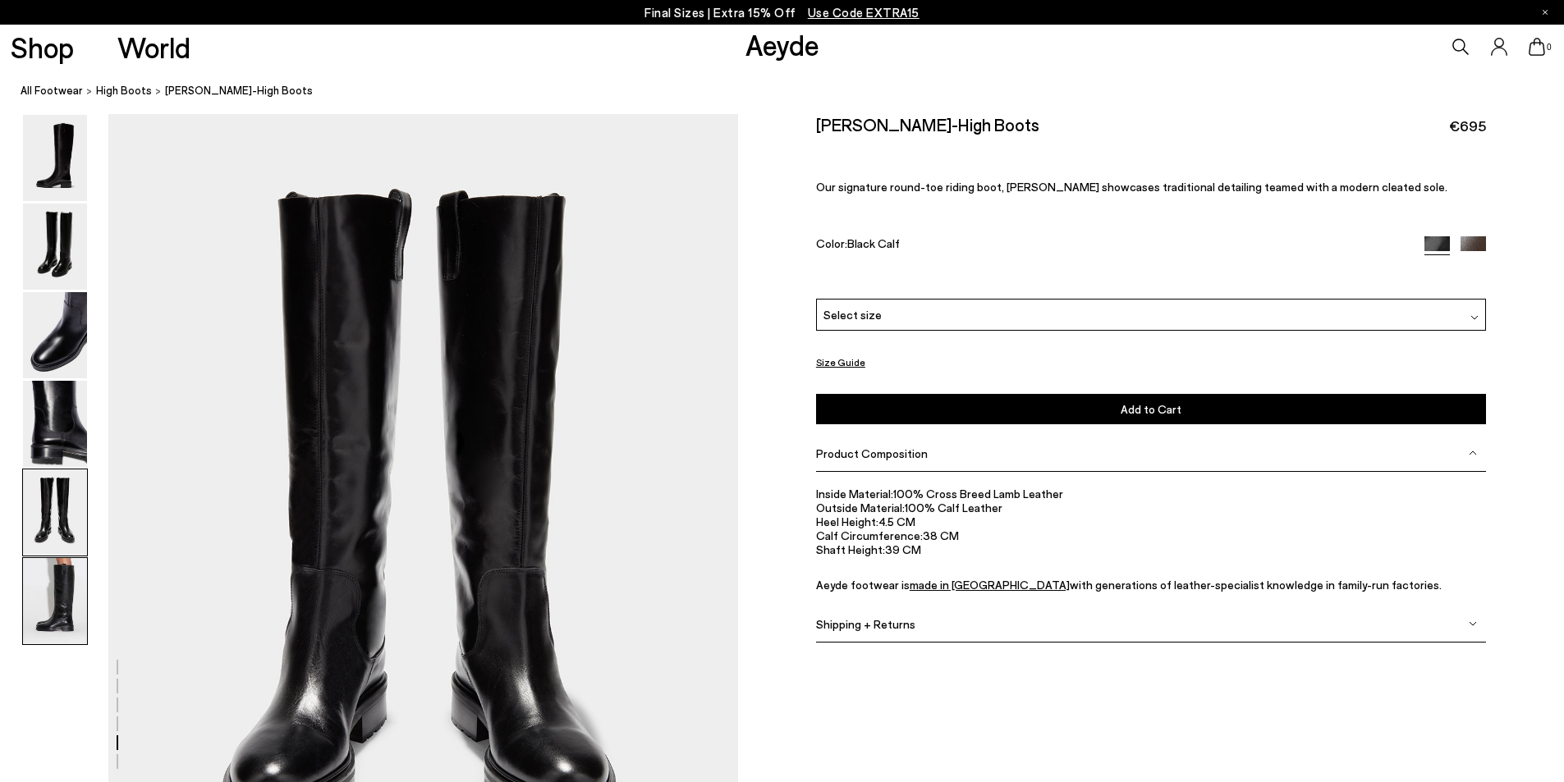
click at [70, 587] on img at bounding box center [55, 601] width 64 height 86
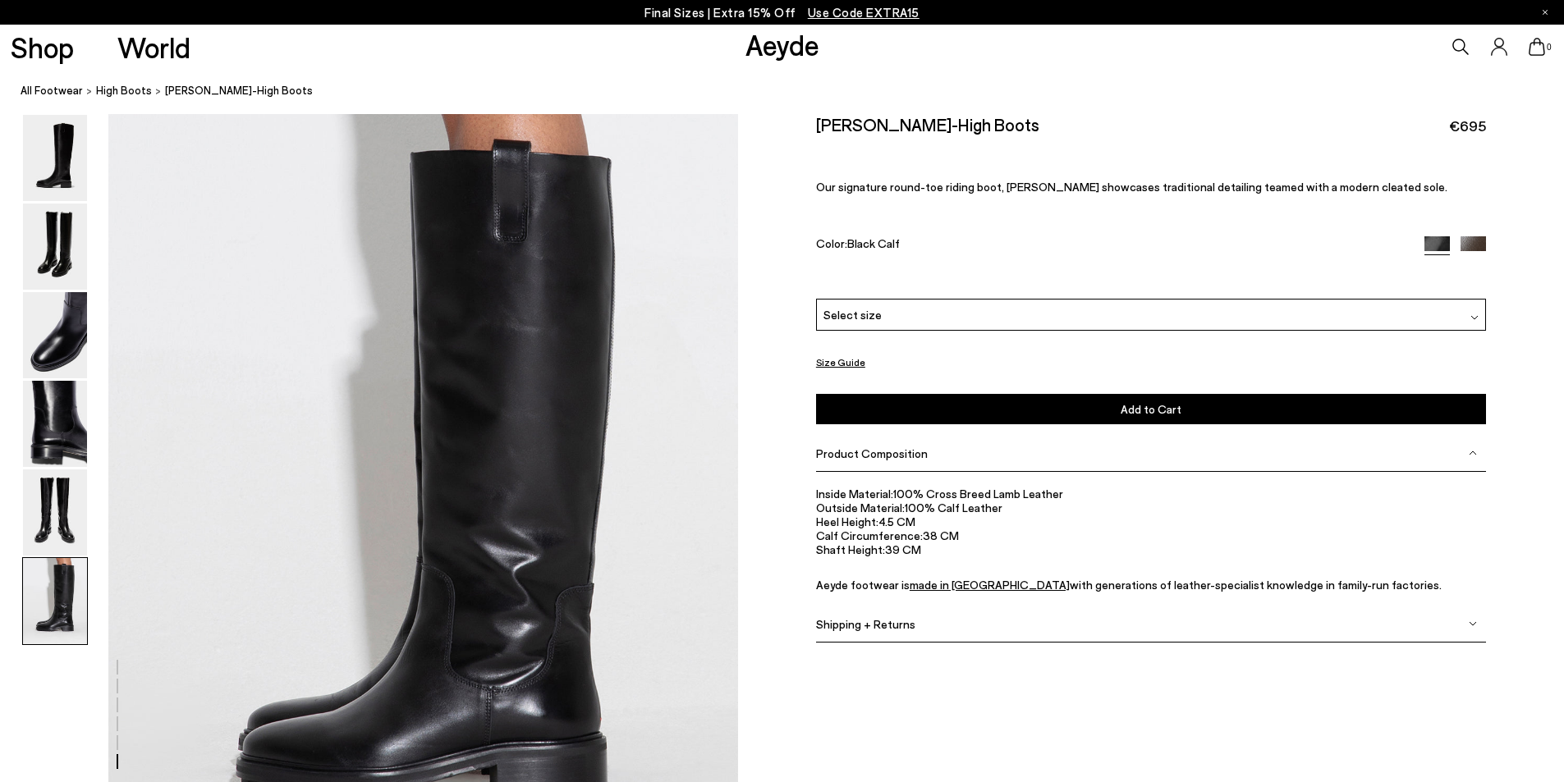
scroll to position [4151, 0]
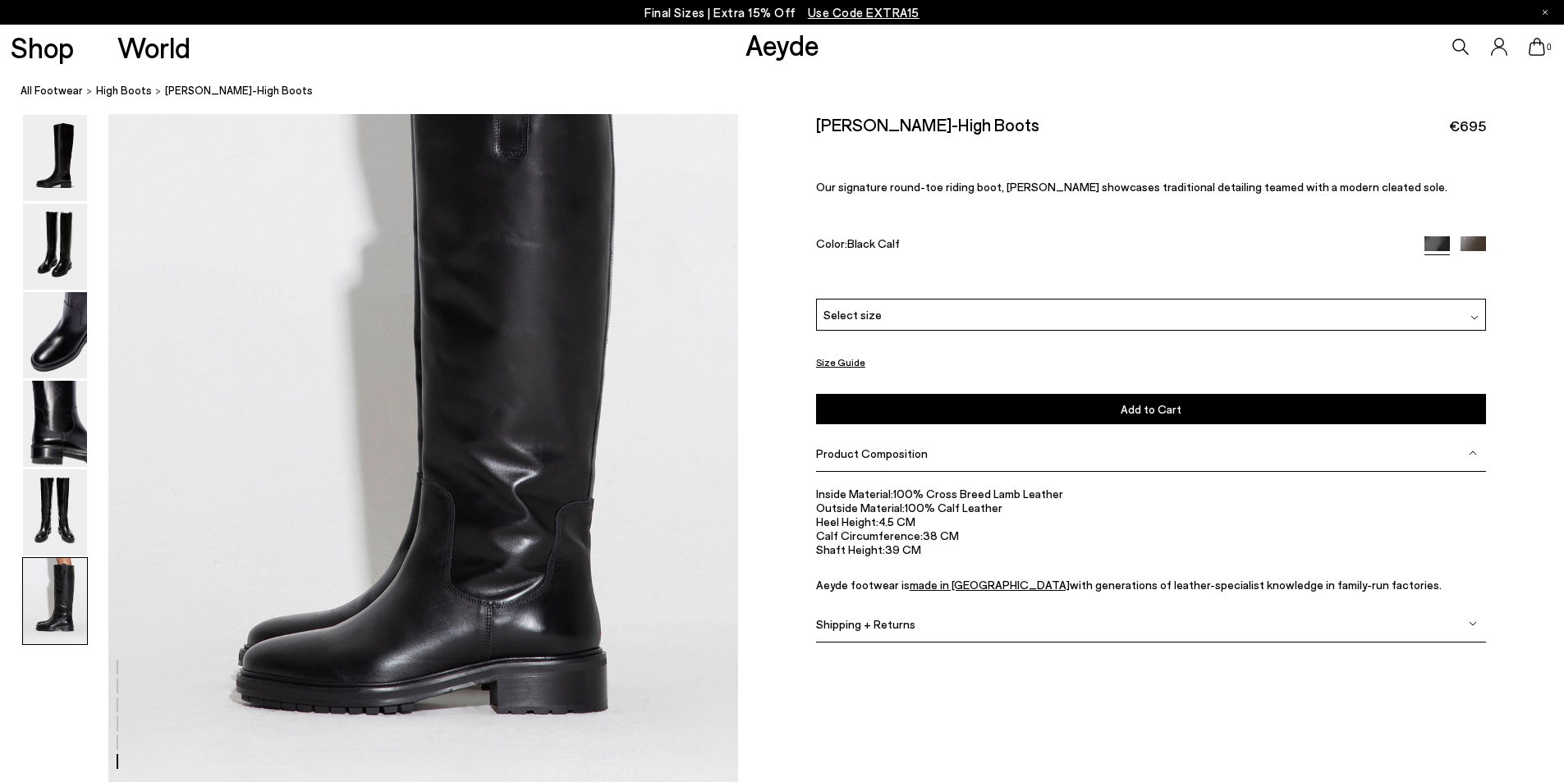
click at [1483, 240] on img at bounding box center [1472, 248] width 25 height 25
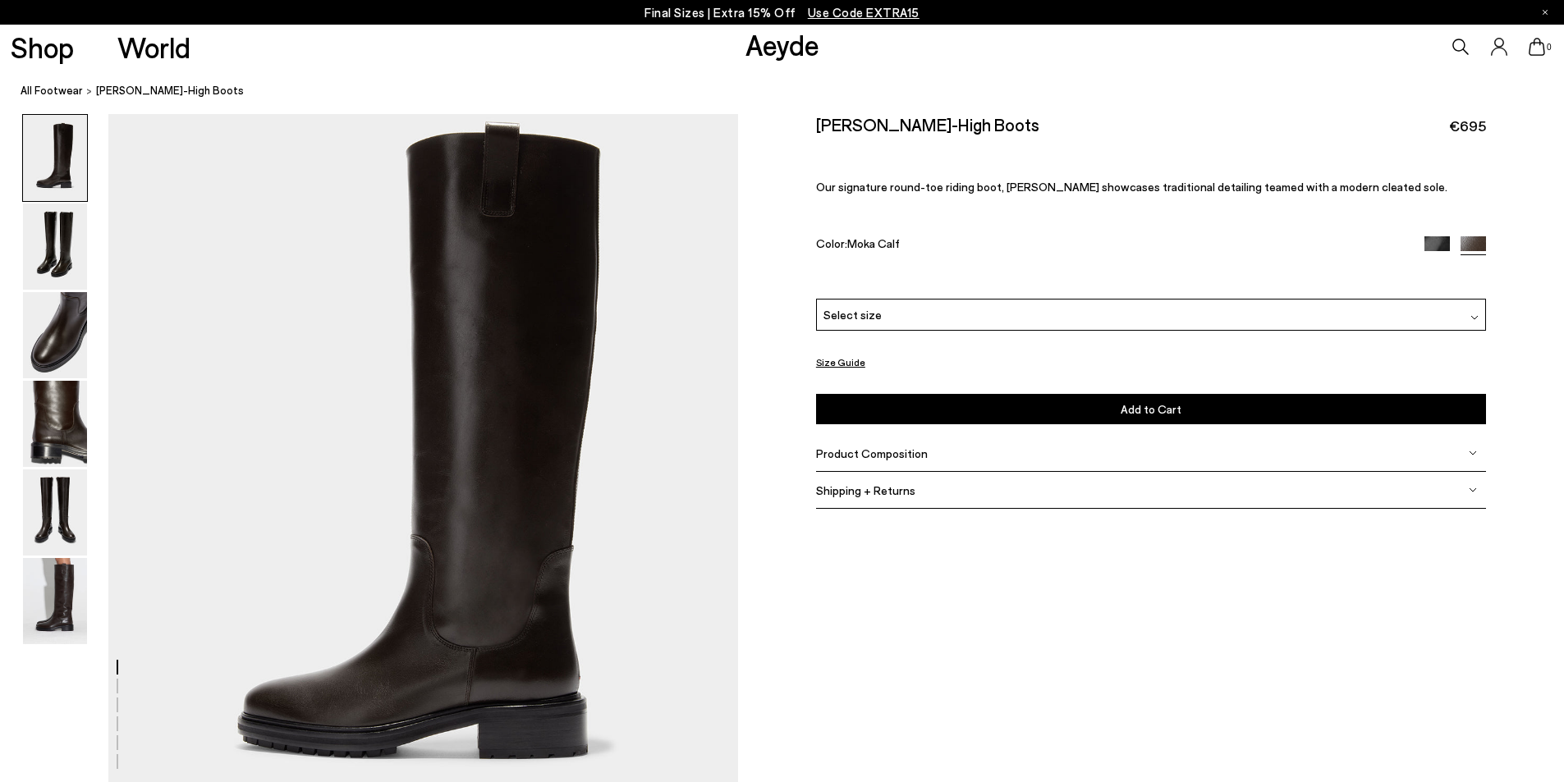
click at [1431, 246] on img at bounding box center [1436, 248] width 25 height 25
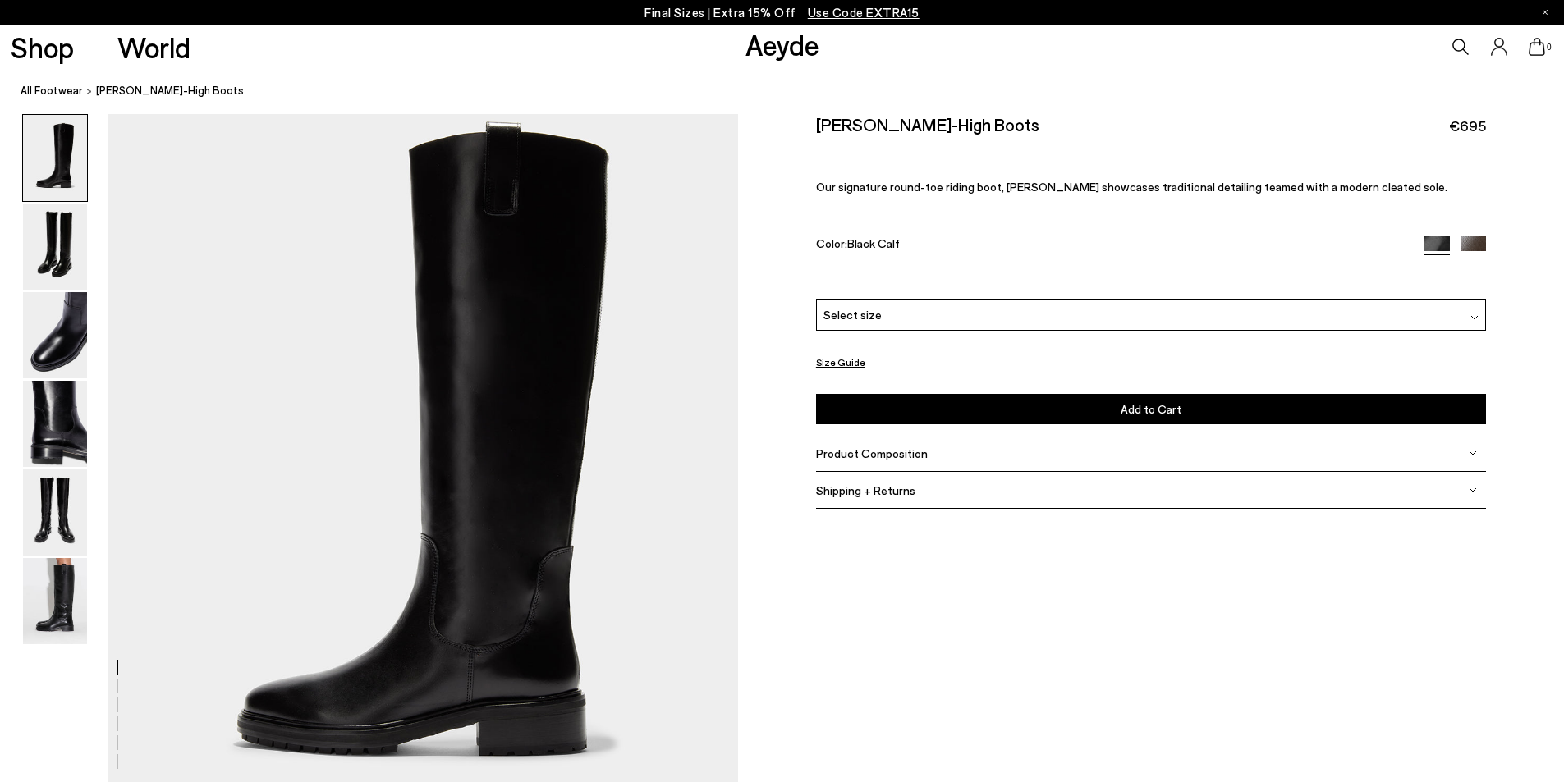
click at [1472, 316] on img at bounding box center [1474, 318] width 8 height 8
